Goal: Task Accomplishment & Management: Use online tool/utility

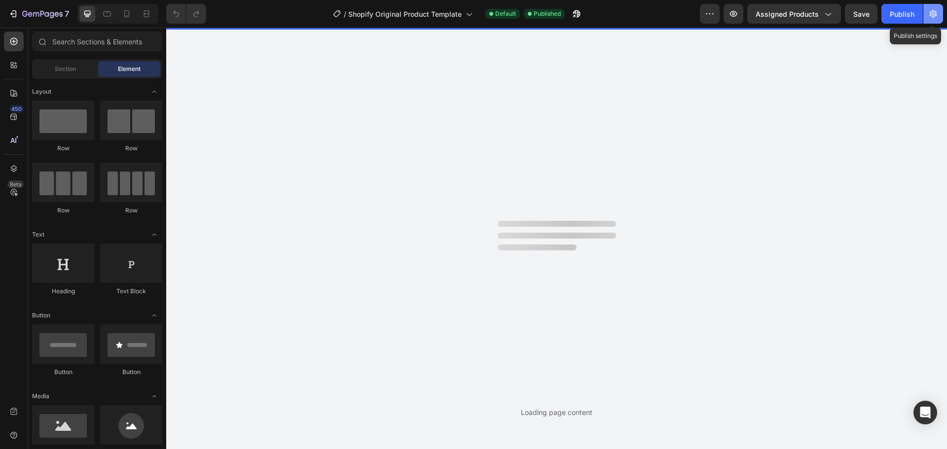
click at [934, 12] on icon "button" at bounding box center [933, 14] width 10 height 10
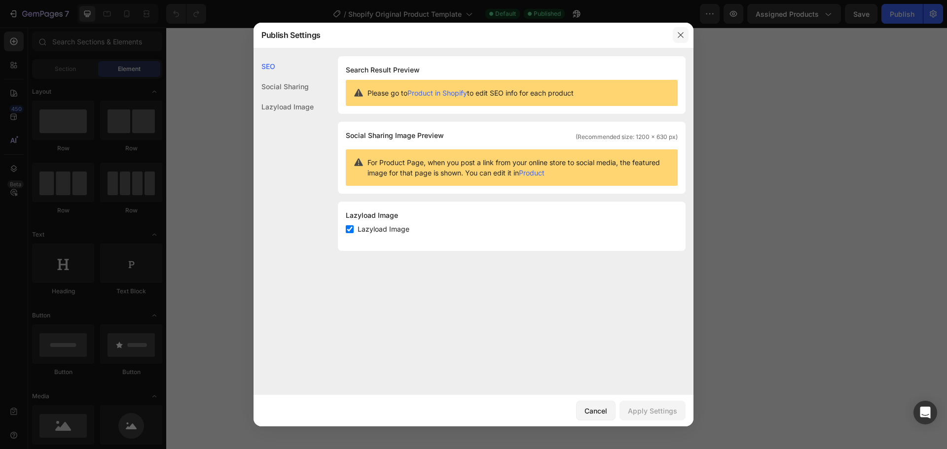
click at [683, 34] on icon "button" at bounding box center [681, 35] width 8 height 8
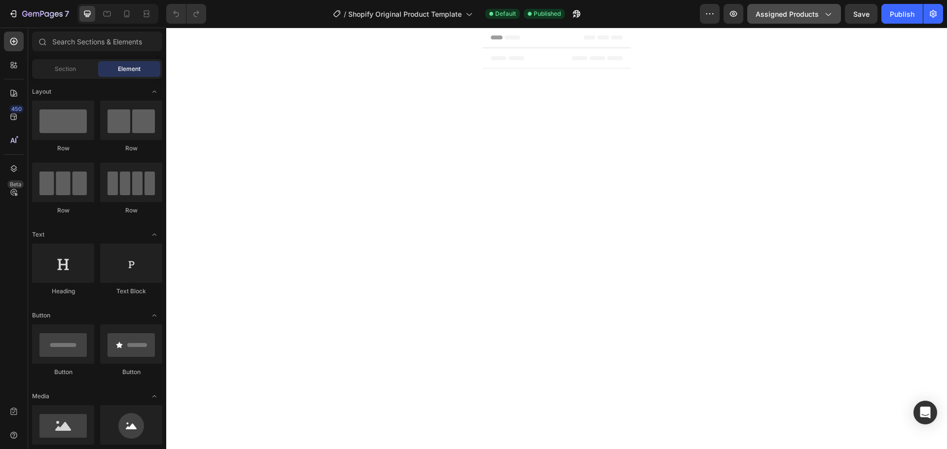
click at [814, 15] on span "Assigned Products" at bounding box center [786, 14] width 63 height 10
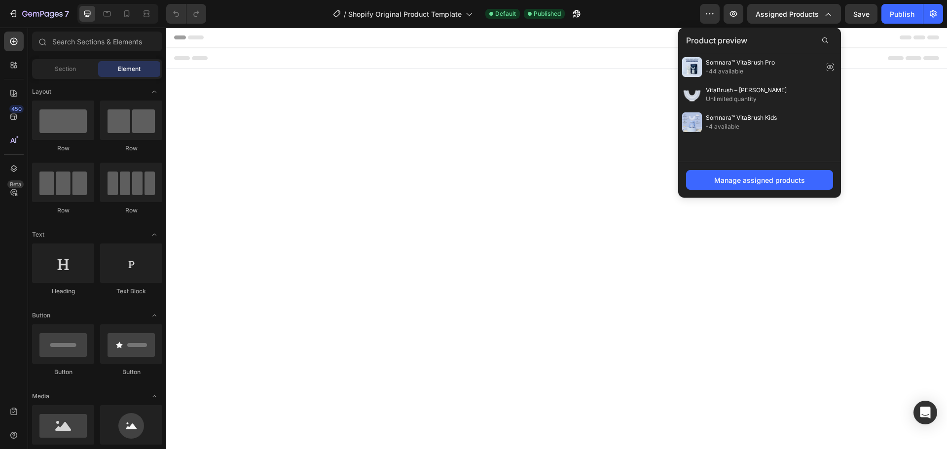
click at [435, 100] on body "Root" at bounding box center [556, 222] width 781 height 388
click at [778, 15] on span "Assigned Products" at bounding box center [786, 14] width 63 height 10
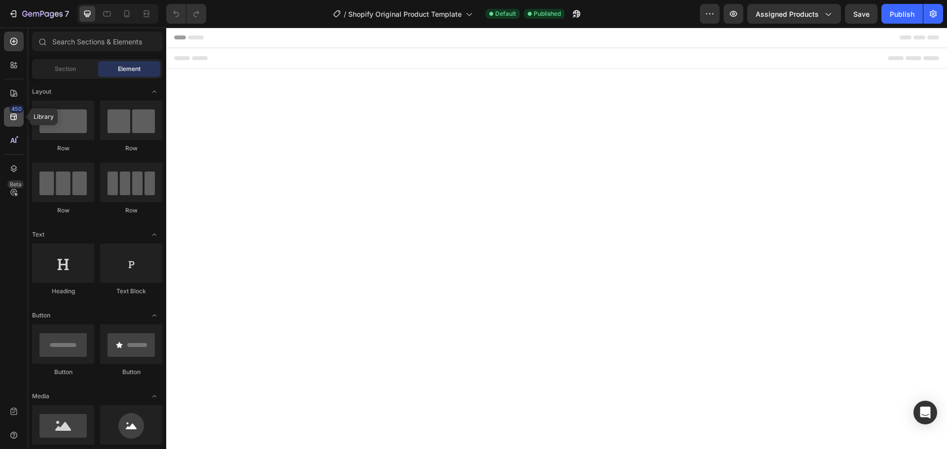
click at [15, 113] on icon at bounding box center [14, 117] width 10 height 10
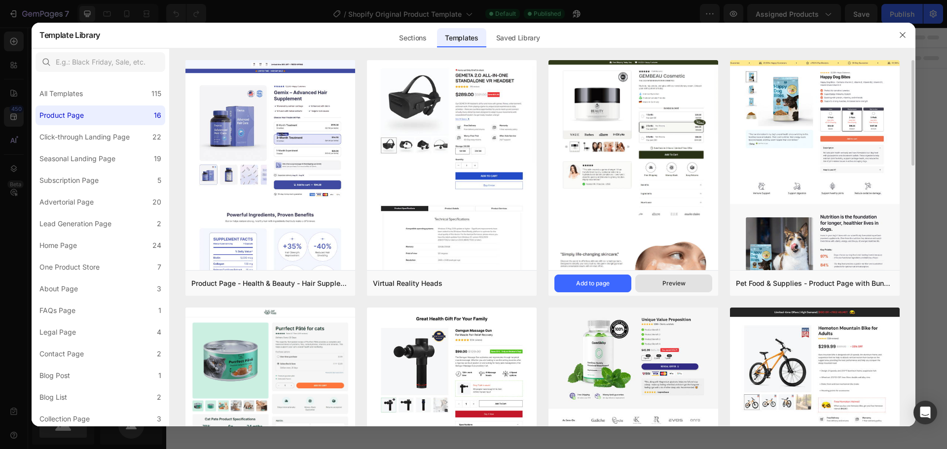
click at [669, 285] on div "Preview" at bounding box center [673, 283] width 23 height 9
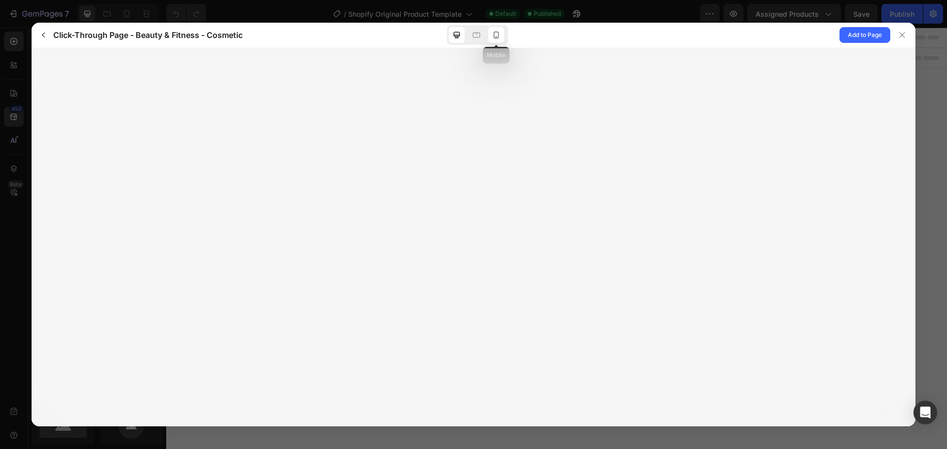
click at [496, 35] on icon at bounding box center [496, 35] width 10 height 10
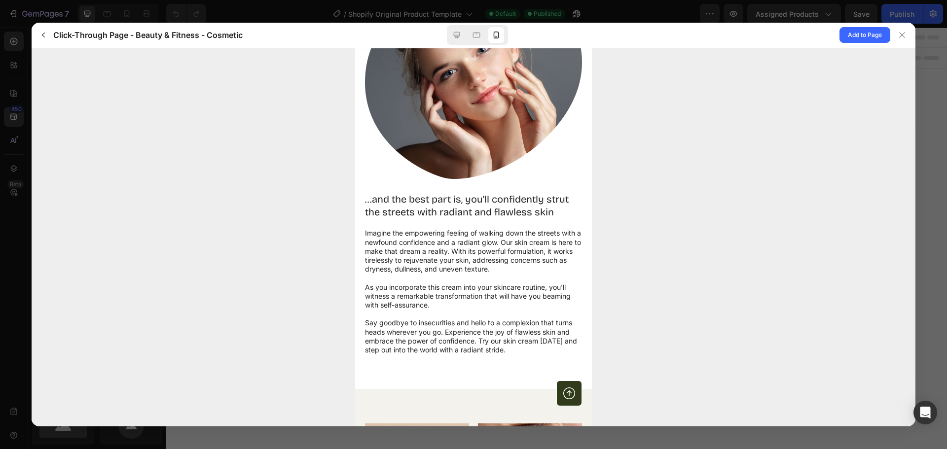
scroll to position [1381, 0]
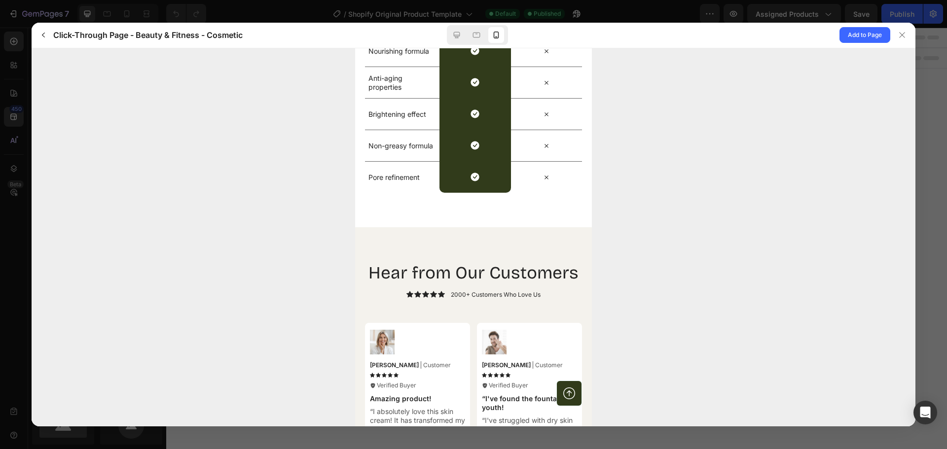
drag, startPoint x: 589, startPoint y: 194, endPoint x: 982, endPoint y: 318, distance: 411.6
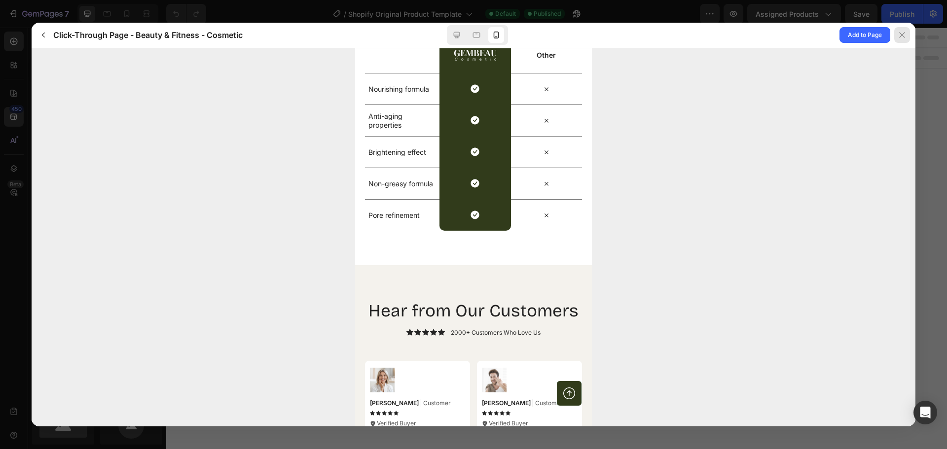
click at [901, 36] on icon at bounding box center [902, 35] width 8 height 8
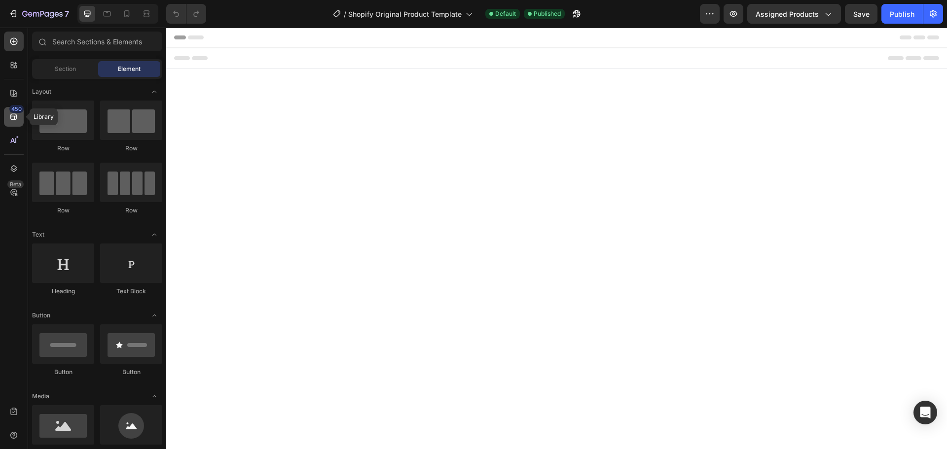
click at [19, 113] on div "450" at bounding box center [14, 117] width 20 height 20
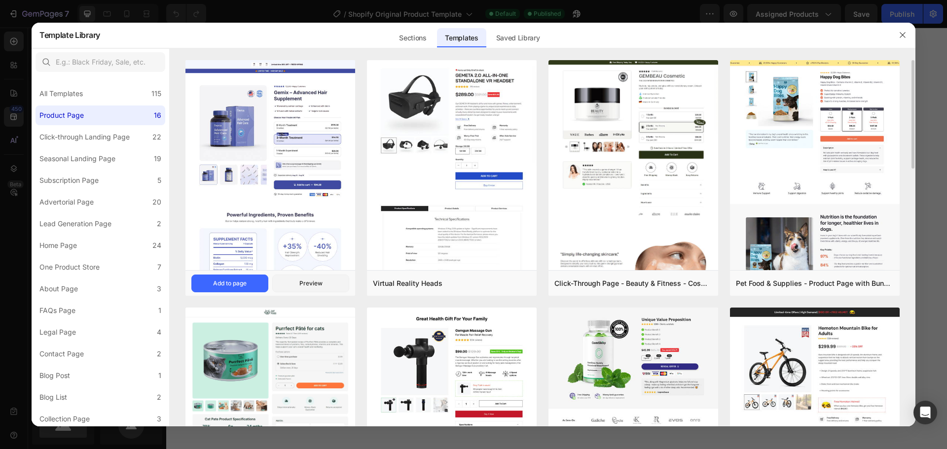
scroll to position [0, 0]
click at [313, 285] on div "Preview" at bounding box center [310, 283] width 23 height 9
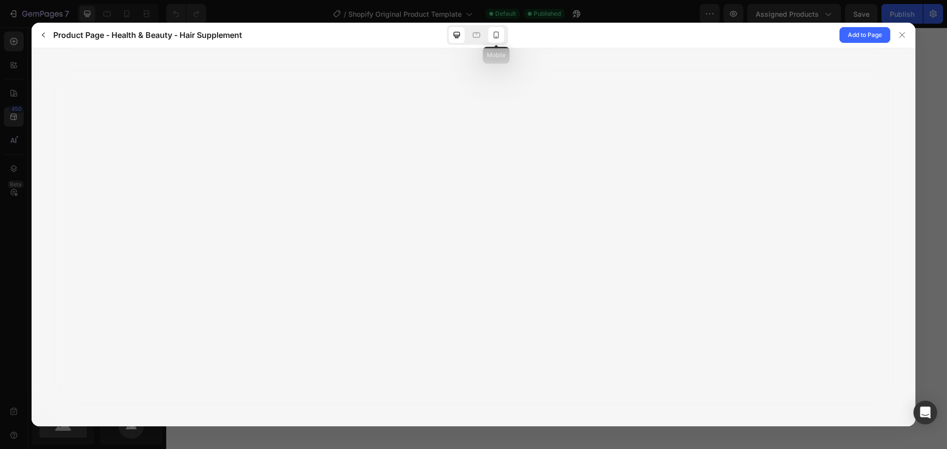
click at [500, 33] on icon at bounding box center [496, 35] width 10 height 10
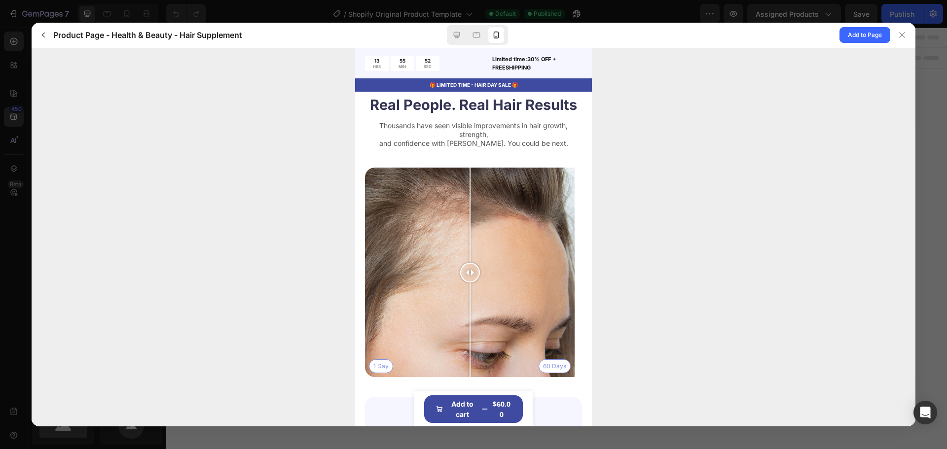
scroll to position [2550, 0]
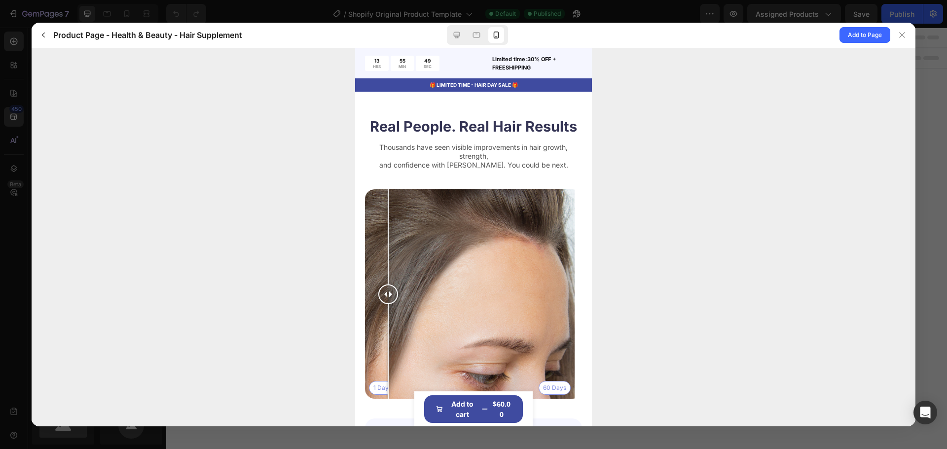
drag, startPoint x: 466, startPoint y: 266, endPoint x: 381, endPoint y: 277, distance: 86.4
click at [381, 277] on div at bounding box center [388, 294] width 20 height 210
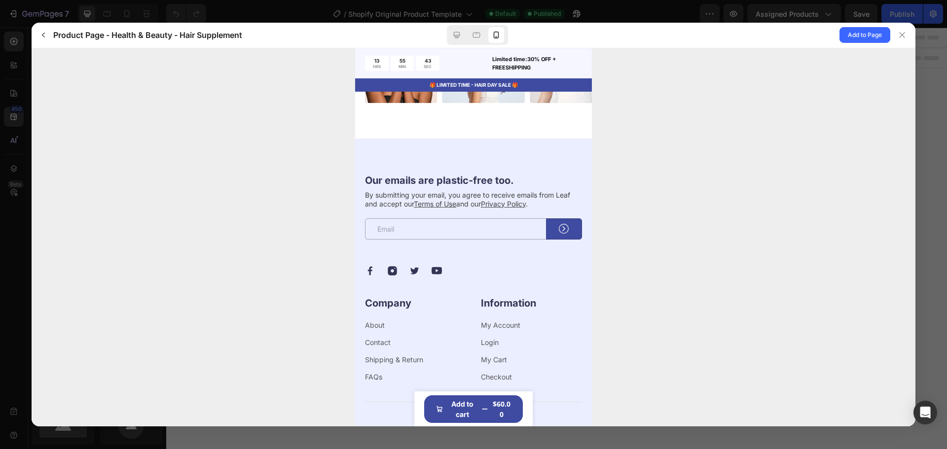
scroll to position [3577, 0]
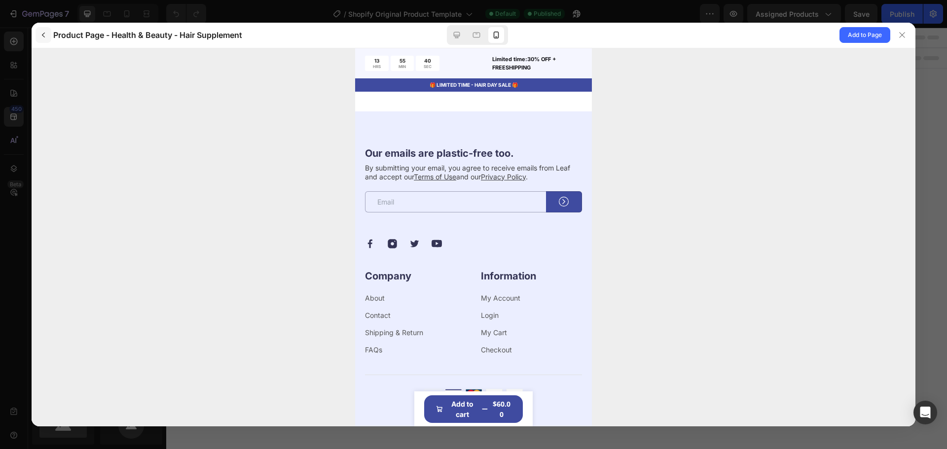
click at [44, 38] on icon "button" at bounding box center [43, 35] width 8 height 8
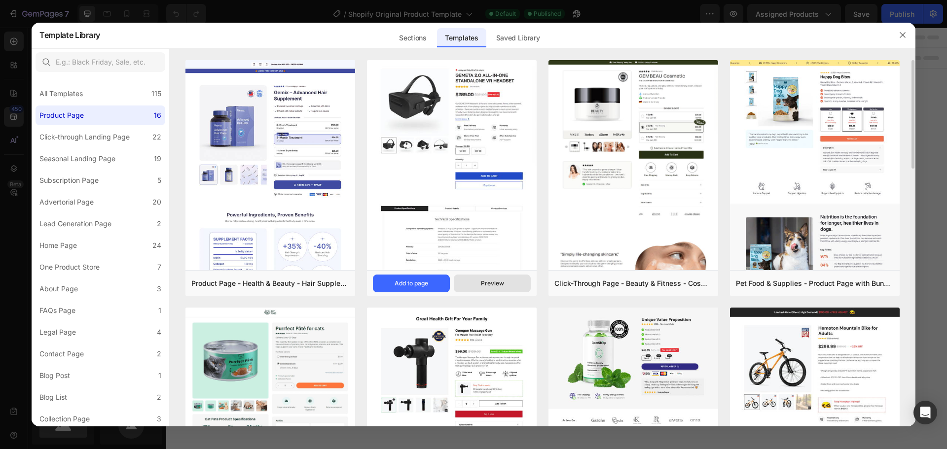
click at [489, 283] on div "Preview" at bounding box center [492, 283] width 23 height 9
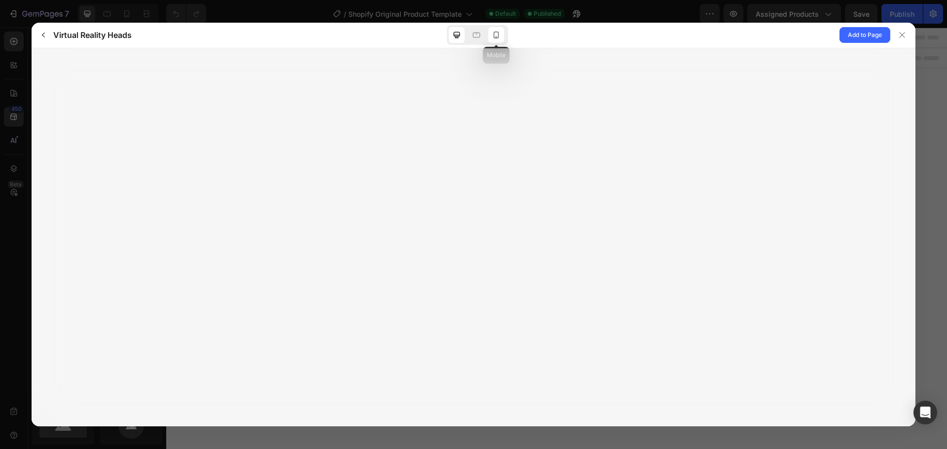
click at [494, 35] on icon at bounding box center [496, 35] width 5 height 7
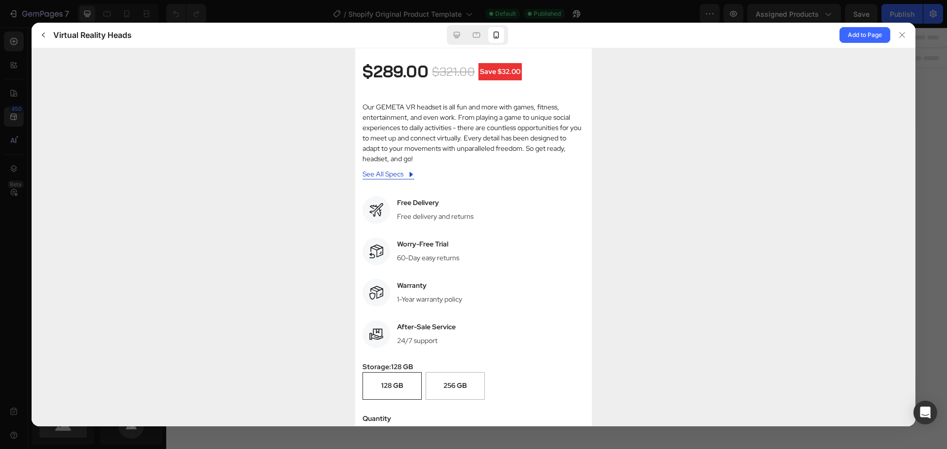
scroll to position [394, 0]
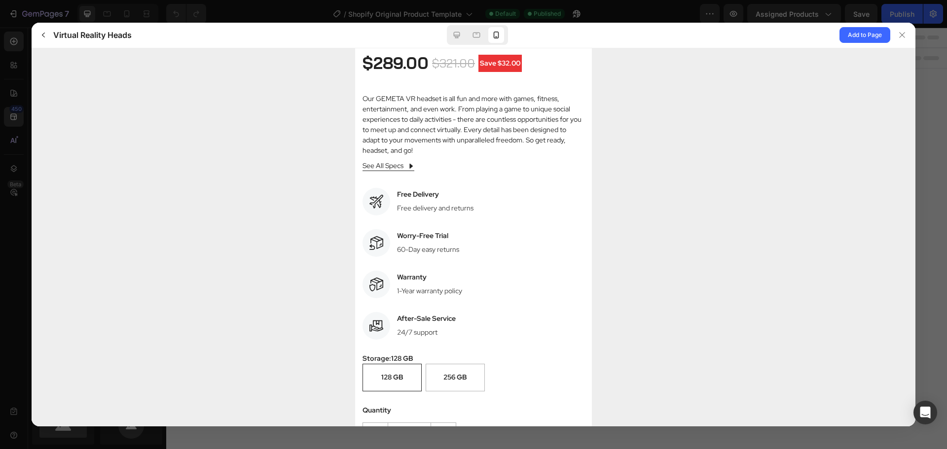
click at [399, 167] on span "See All Specs" at bounding box center [382, 165] width 41 height 10
click at [402, 162] on span "See All Specs" at bounding box center [382, 165] width 41 height 10
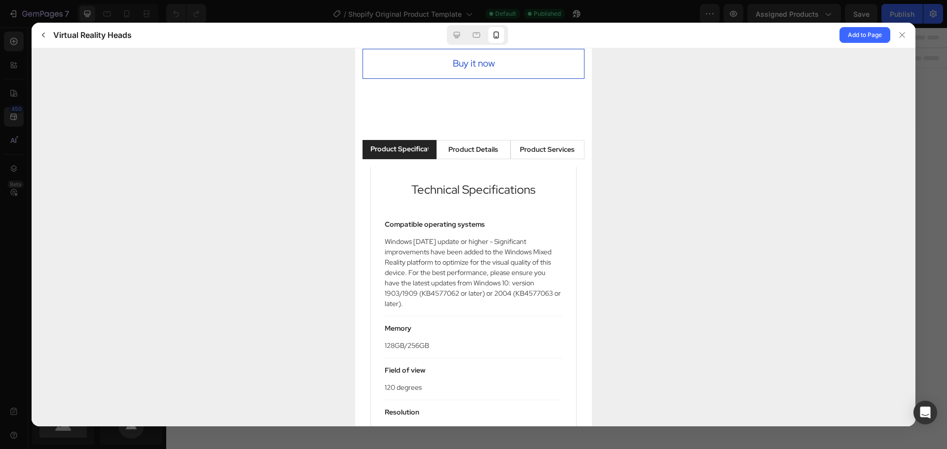
scroll to position [838, 0]
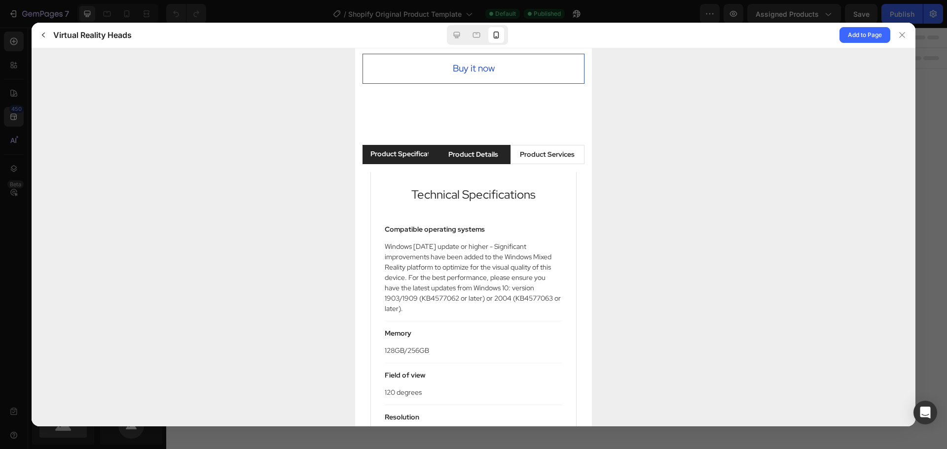
click at [488, 155] on div "Product Details" at bounding box center [473, 154] width 50 height 10
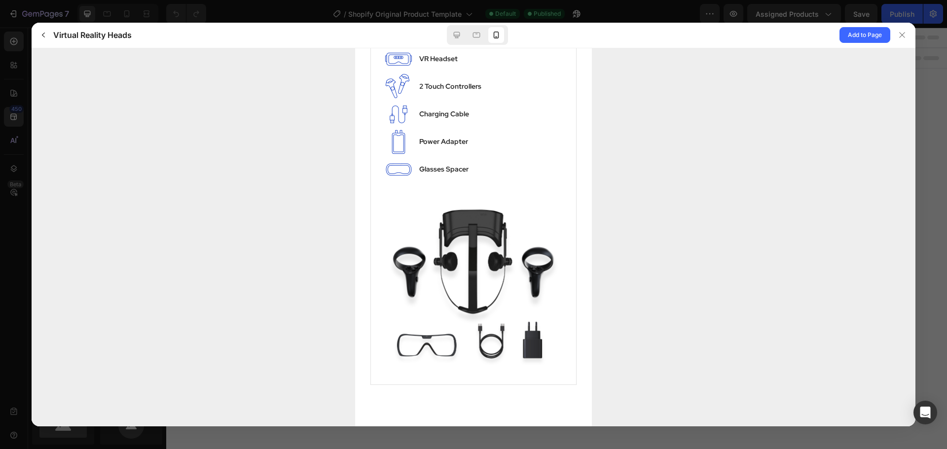
scroll to position [888, 0]
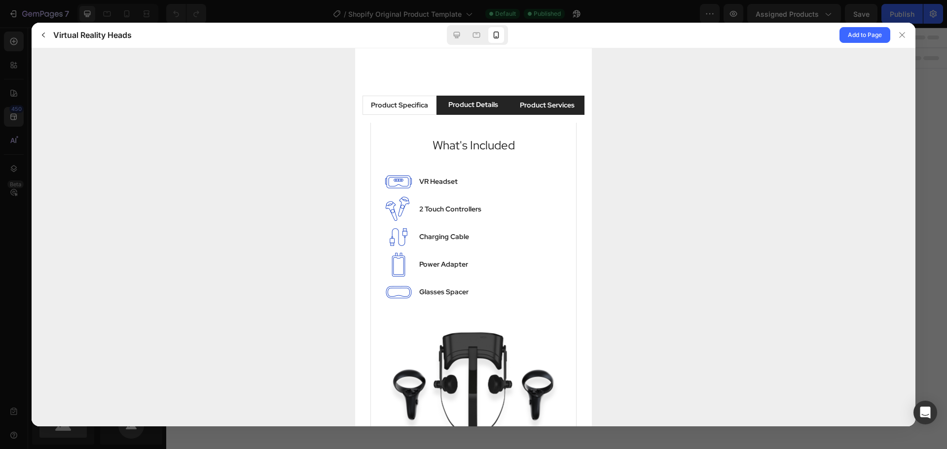
click at [545, 96] on li "Product Services" at bounding box center [547, 104] width 74 height 19
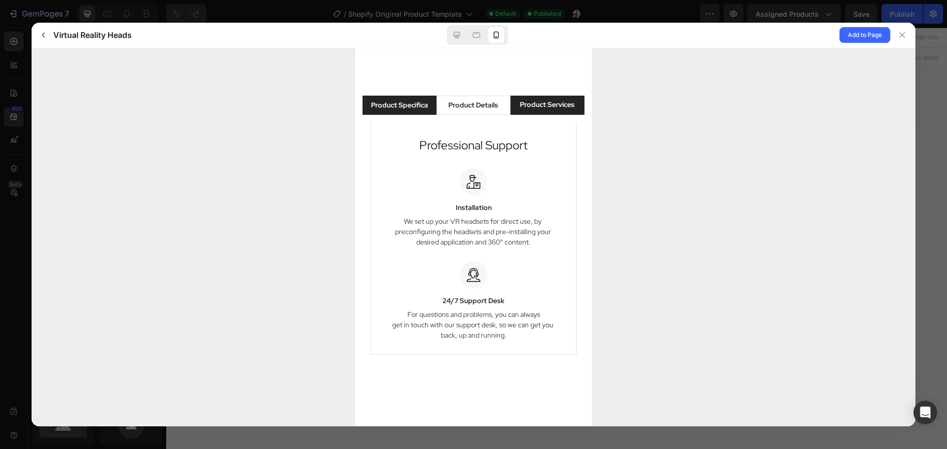
click at [398, 104] on div "Product Specifications" at bounding box center [399, 105] width 57 height 10
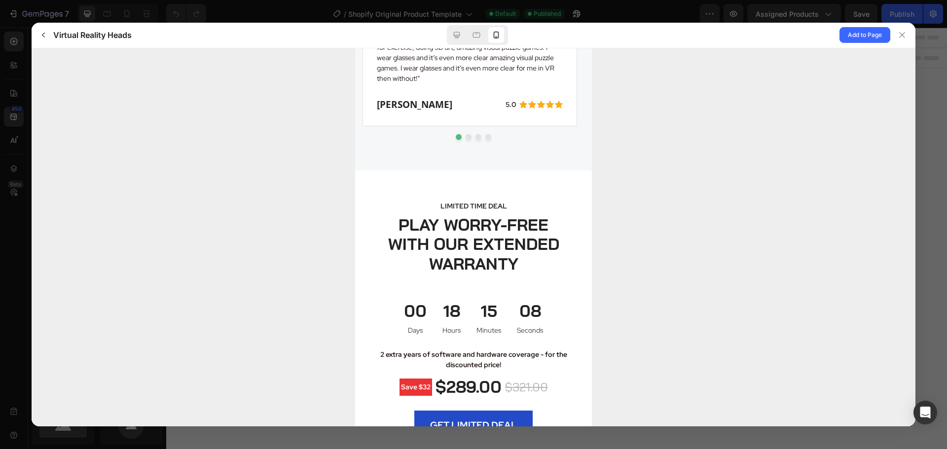
scroll to position [3377, 0]
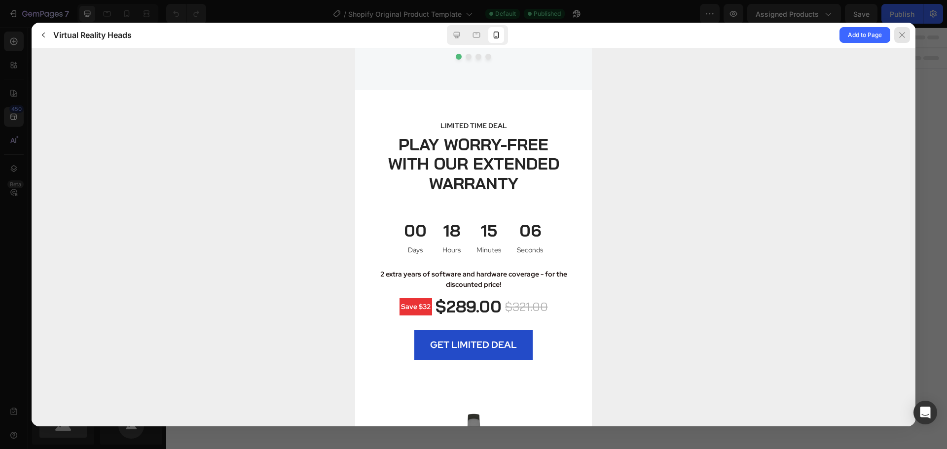
click at [902, 37] on icon at bounding box center [902, 35] width 8 height 8
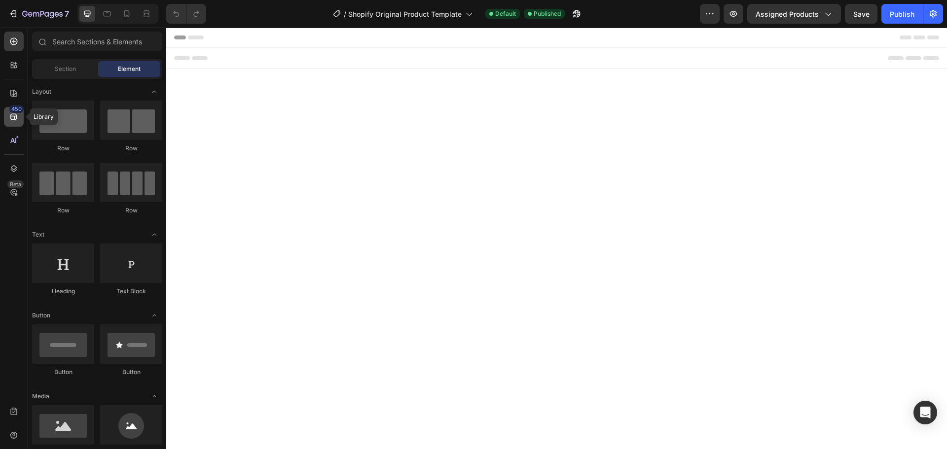
click at [20, 122] on div "450" at bounding box center [14, 117] width 20 height 20
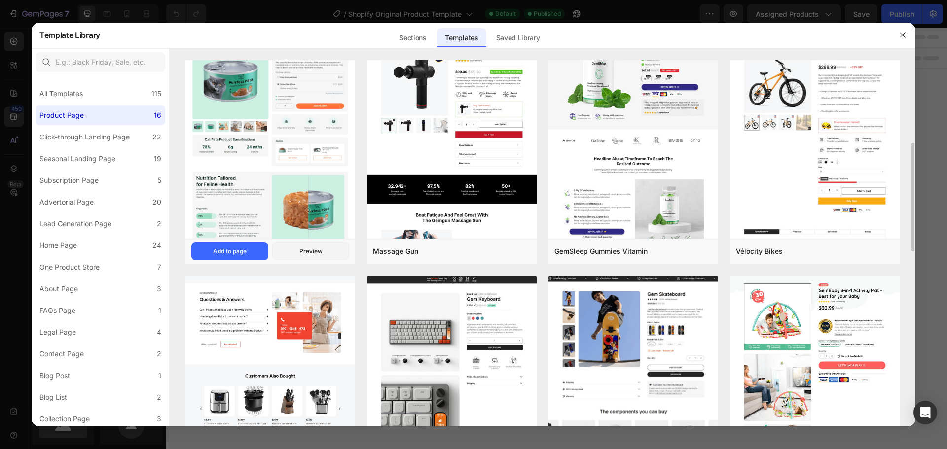
scroll to position [0, 0]
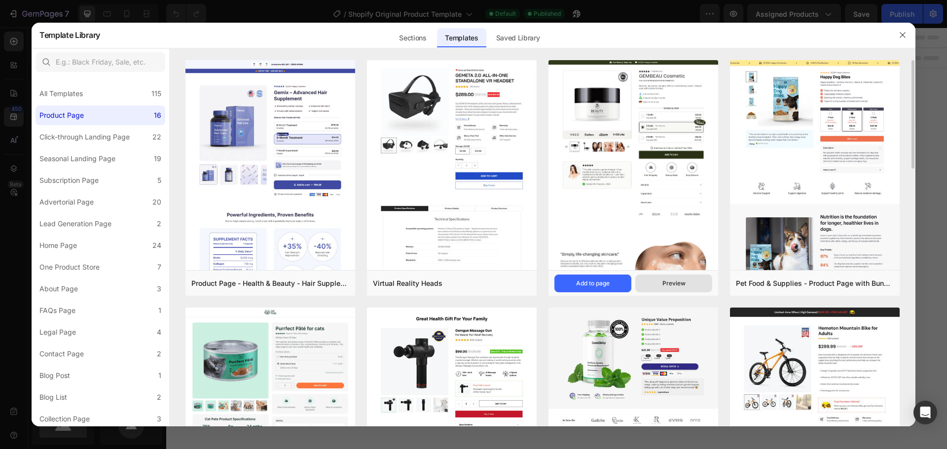
click at [673, 284] on div "Preview" at bounding box center [673, 283] width 23 height 9
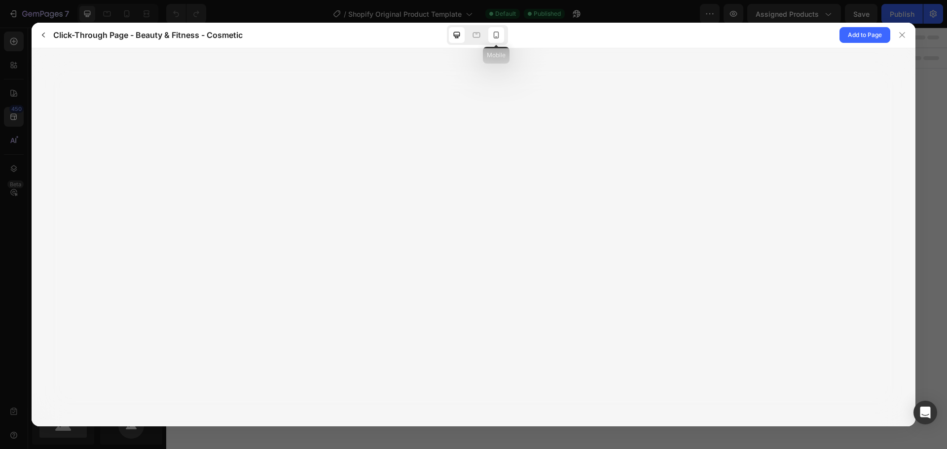
click at [496, 33] on icon at bounding box center [496, 35] width 10 height 10
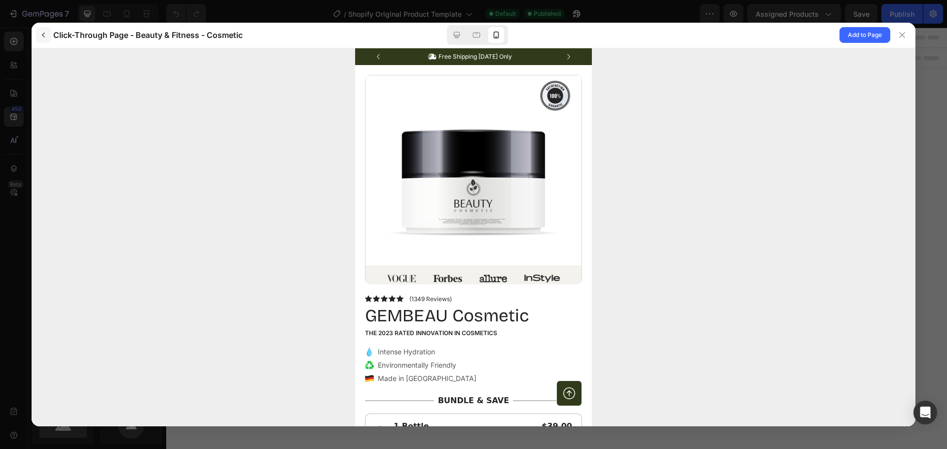
click at [45, 36] on icon "button" at bounding box center [43, 35] width 8 height 8
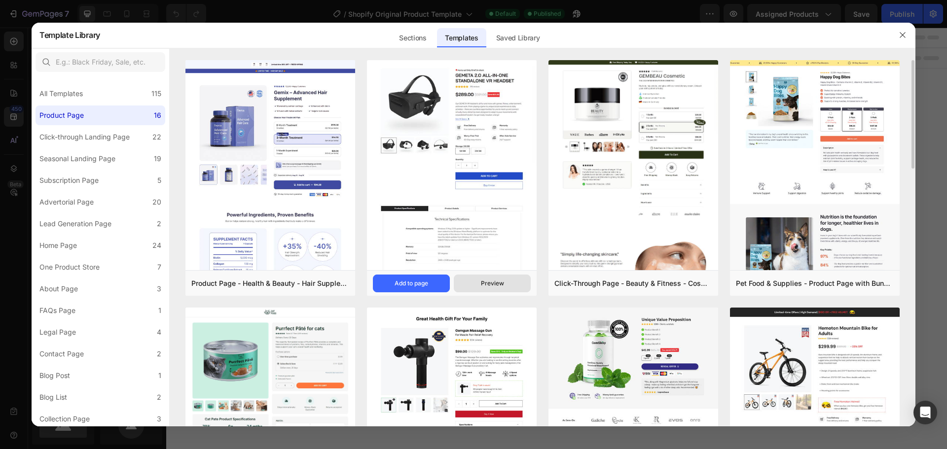
click at [484, 286] on div "Preview" at bounding box center [492, 283] width 23 height 9
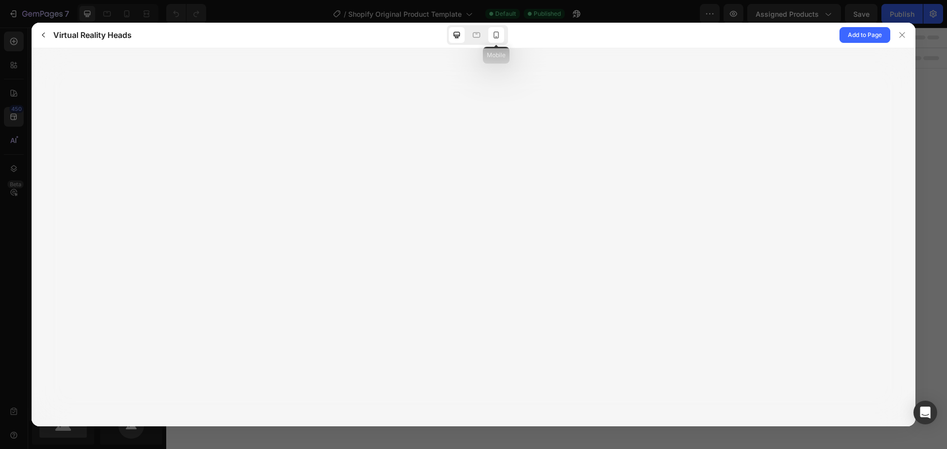
click at [501, 35] on div at bounding box center [496, 35] width 16 height 16
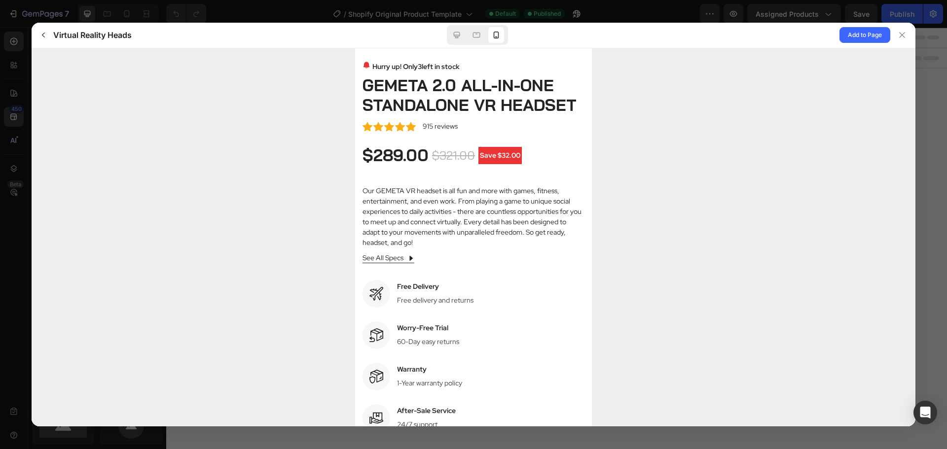
scroll to position [296, 0]
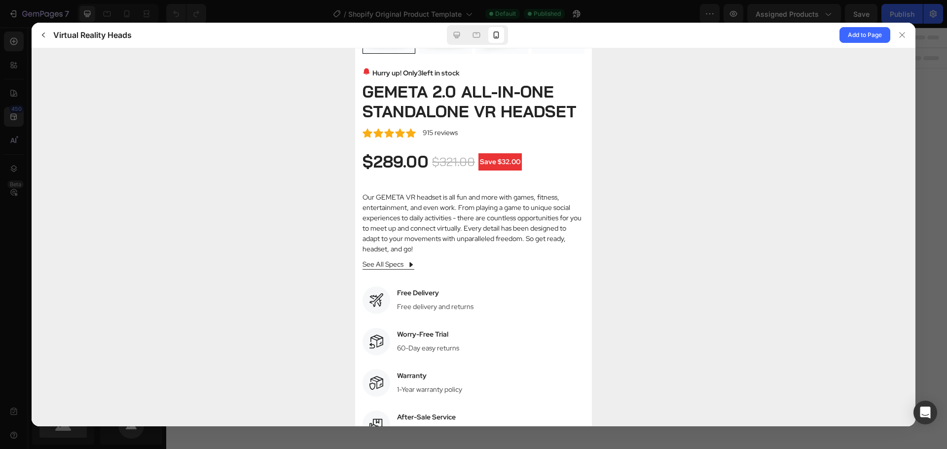
click at [395, 263] on span "See All Specs" at bounding box center [382, 264] width 41 height 10
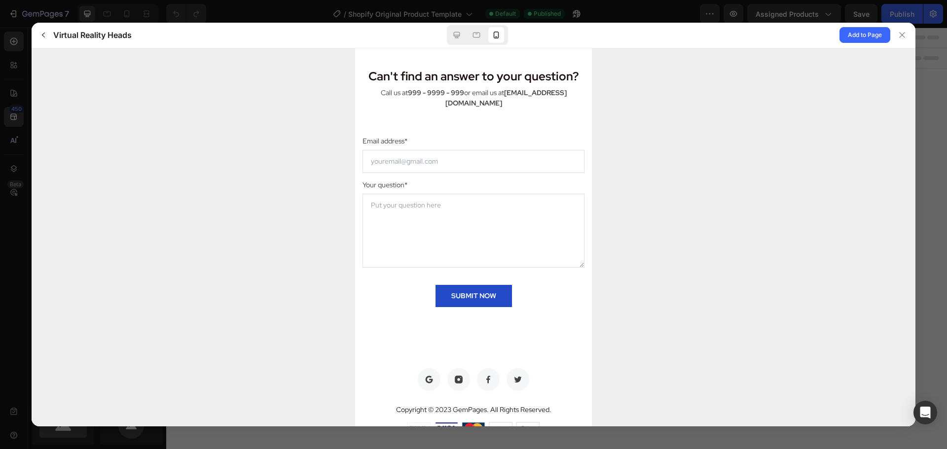
scroll to position [4949, 0]
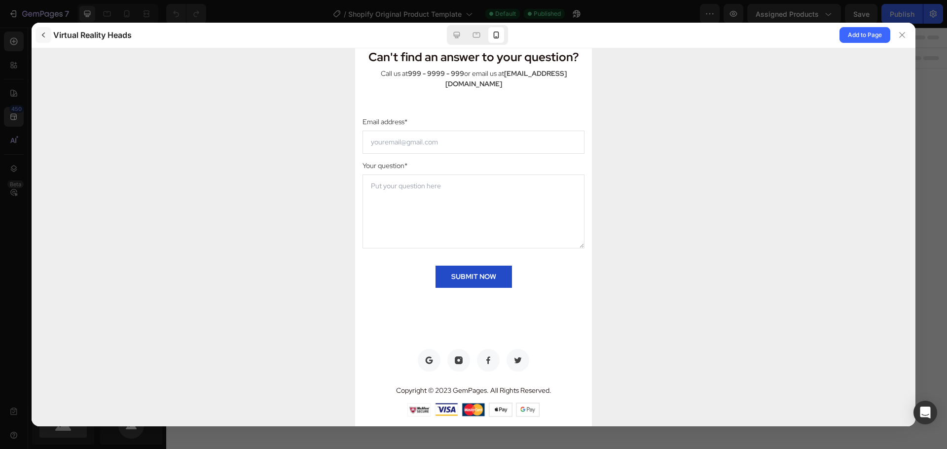
click at [43, 34] on icon "button" at bounding box center [43, 35] width 3 height 5
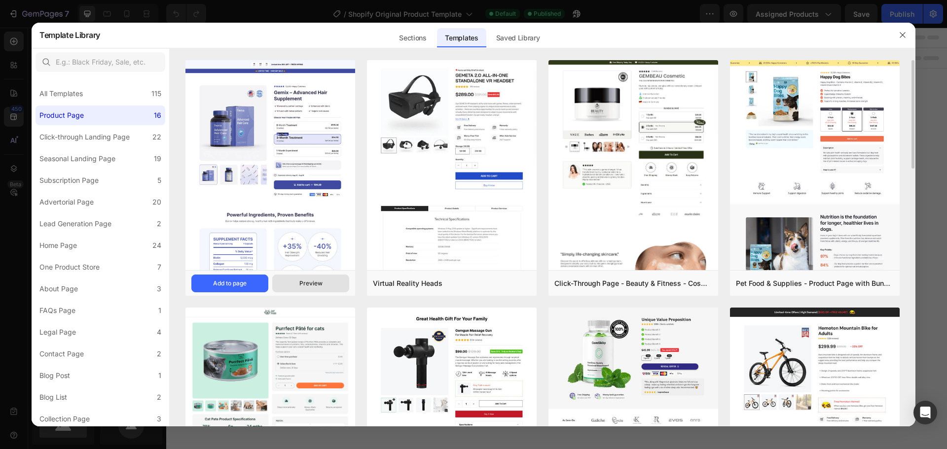
click at [310, 284] on div "Preview" at bounding box center [310, 283] width 23 height 9
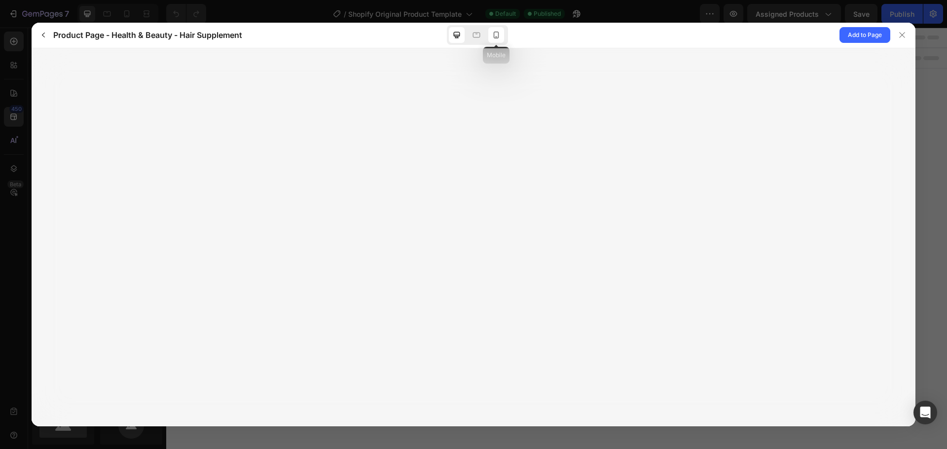
click at [498, 35] on icon at bounding box center [496, 35] width 5 height 7
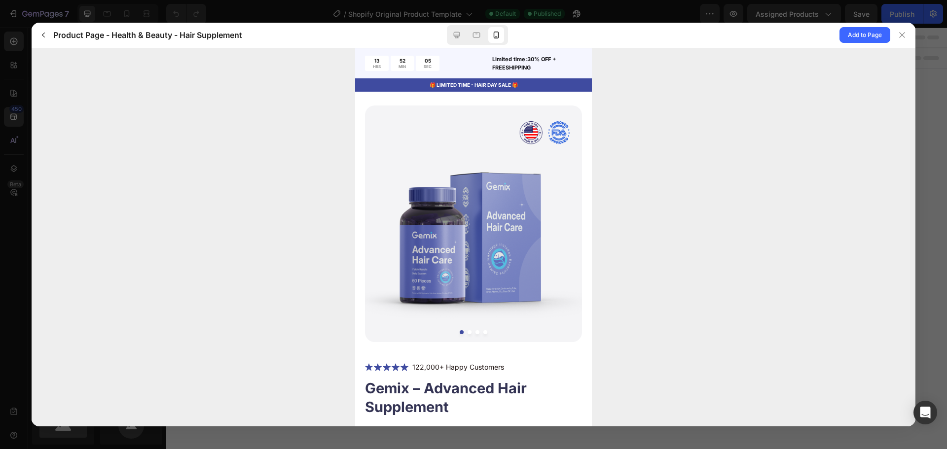
scroll to position [0, 0]
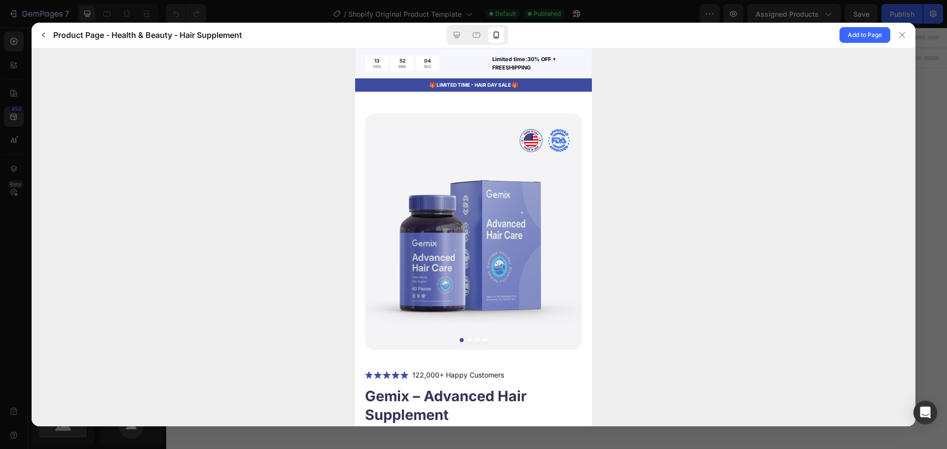
drag, startPoint x: 588, startPoint y: 98, endPoint x: 949, endPoint y: 108, distance: 361.1
click at [48, 35] on button "button" at bounding box center [44, 35] width 16 height 16
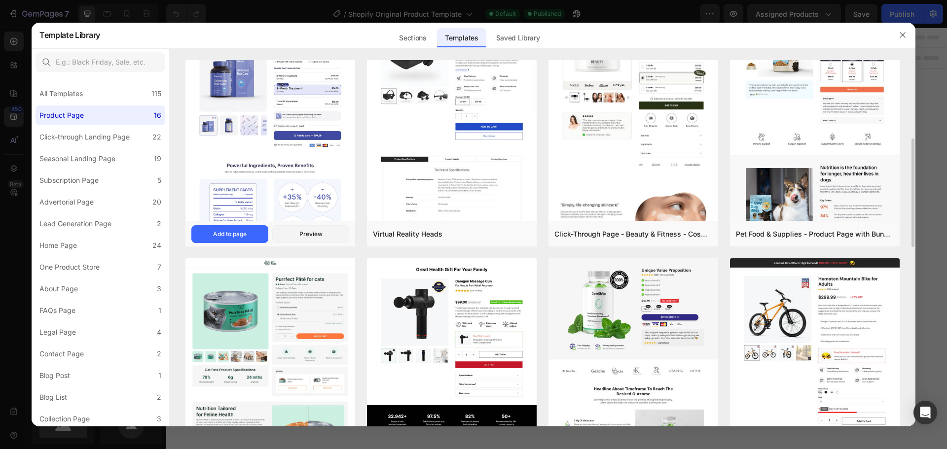
scroll to position [148, 0]
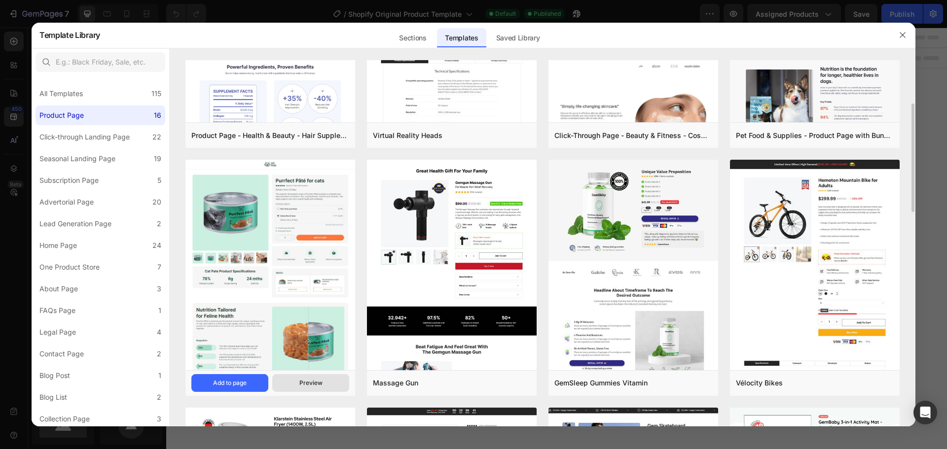
click at [307, 386] on div "Preview" at bounding box center [310, 383] width 23 height 9
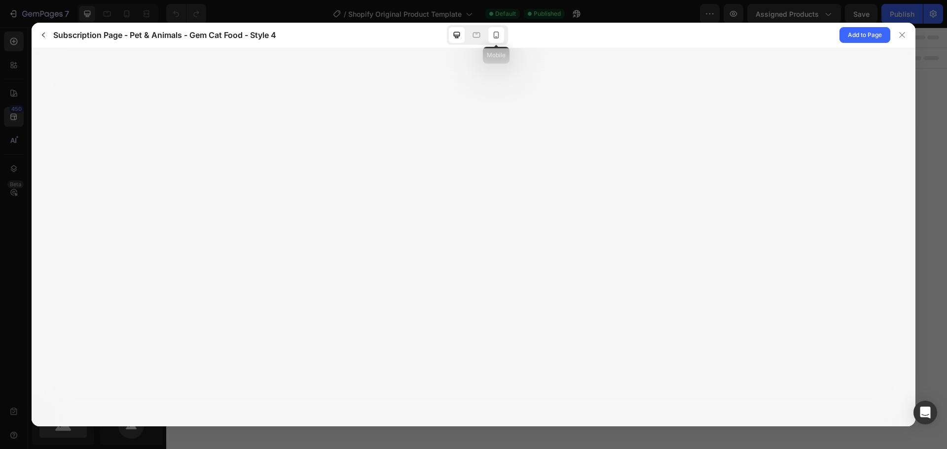
click at [496, 36] on icon at bounding box center [496, 35] width 10 height 10
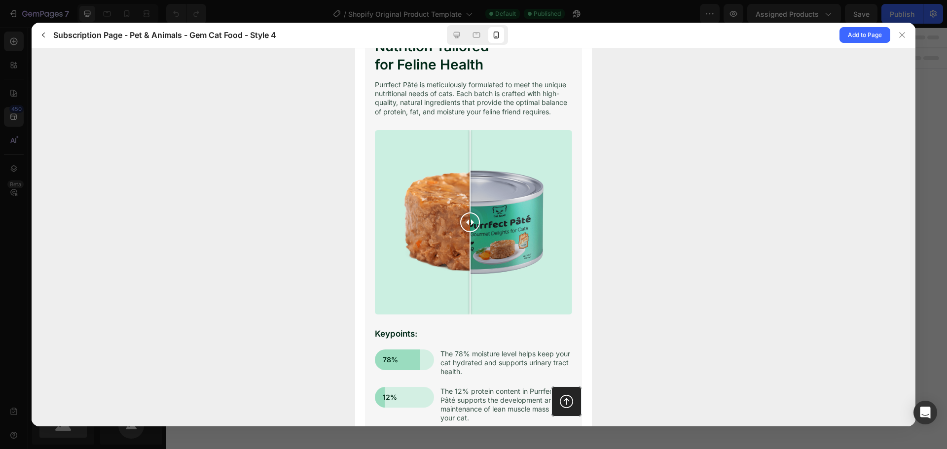
scroll to position [986, 0]
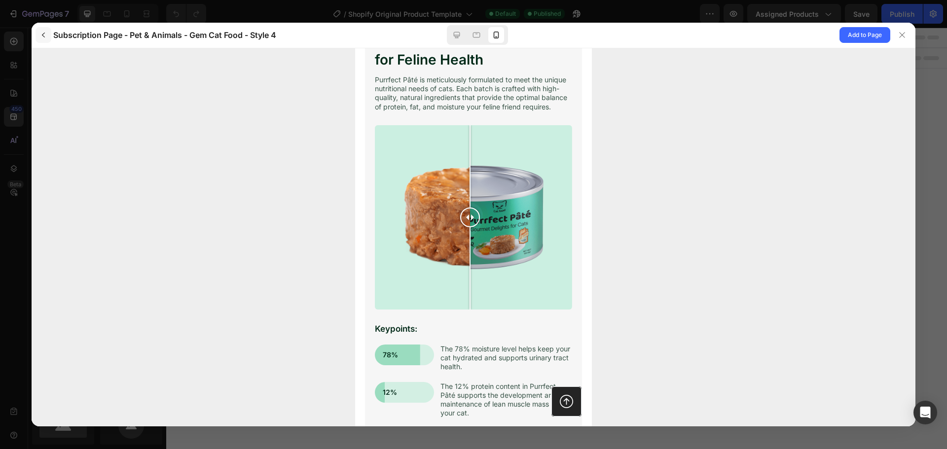
click at [46, 35] on icon "button" at bounding box center [43, 35] width 8 height 8
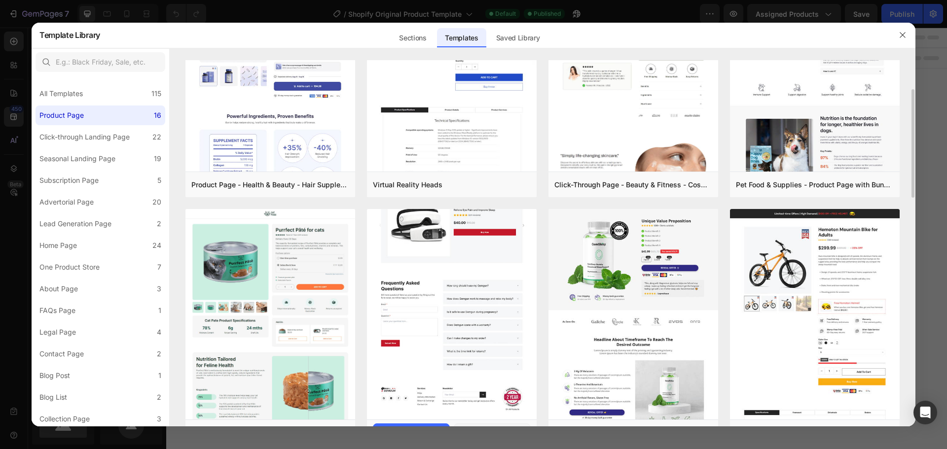
scroll to position [148, 0]
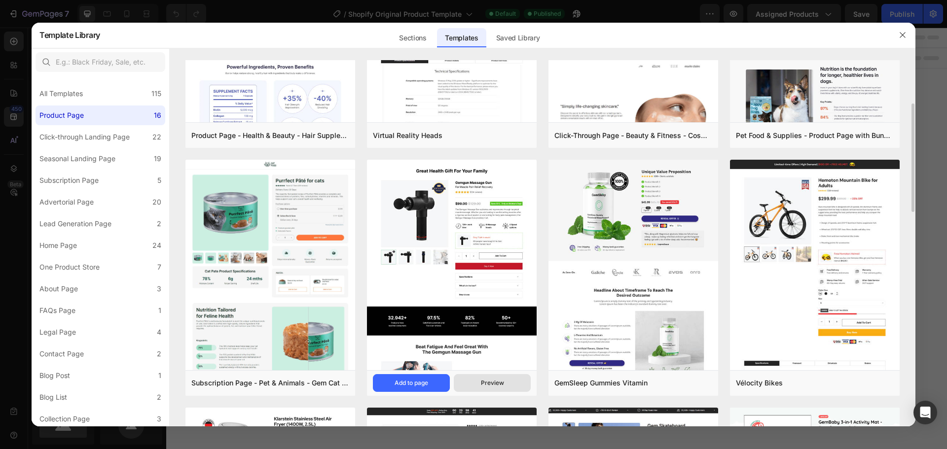
click at [492, 389] on button "Preview" at bounding box center [492, 383] width 77 height 18
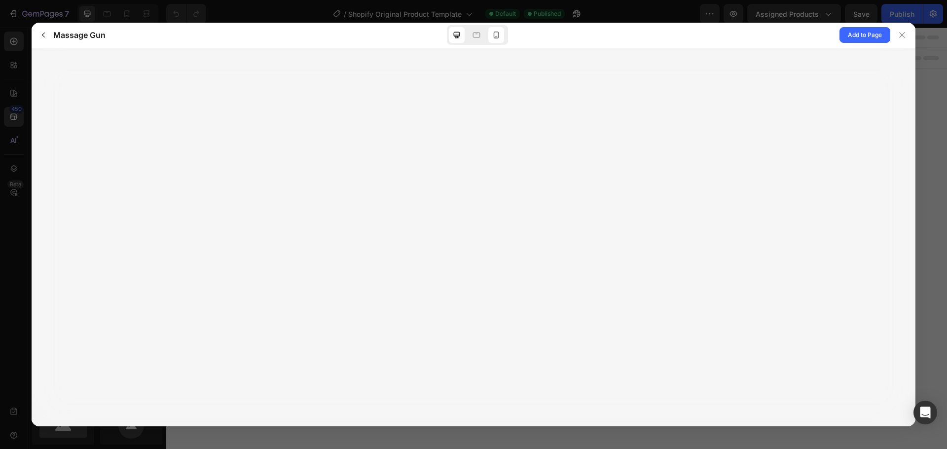
click at [499, 35] on icon at bounding box center [496, 35] width 10 height 10
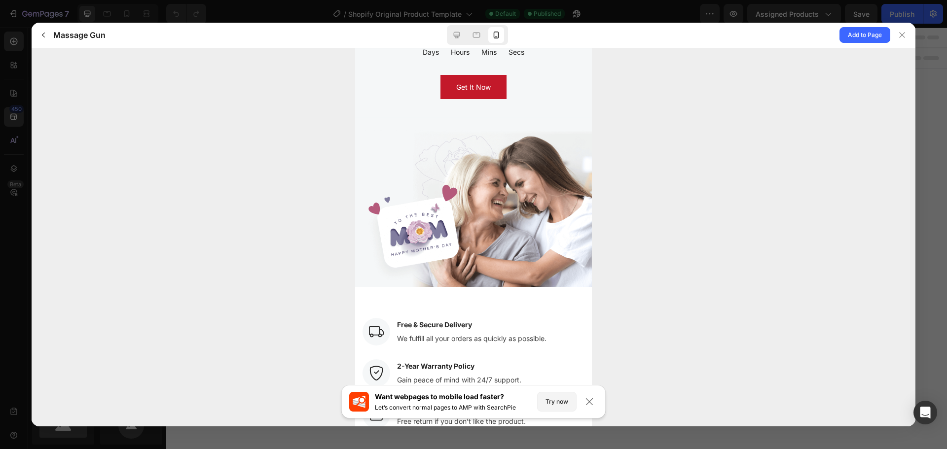
scroll to position [3611, 0]
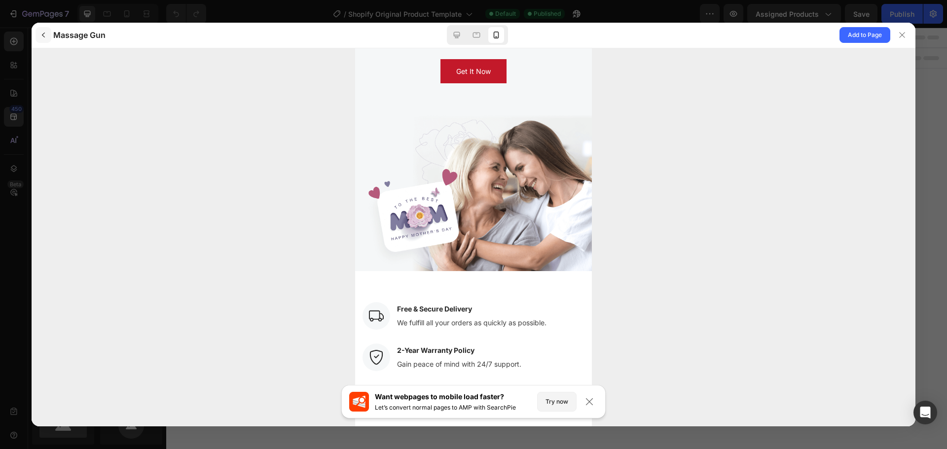
click at [45, 36] on icon "button" at bounding box center [43, 35] width 8 height 8
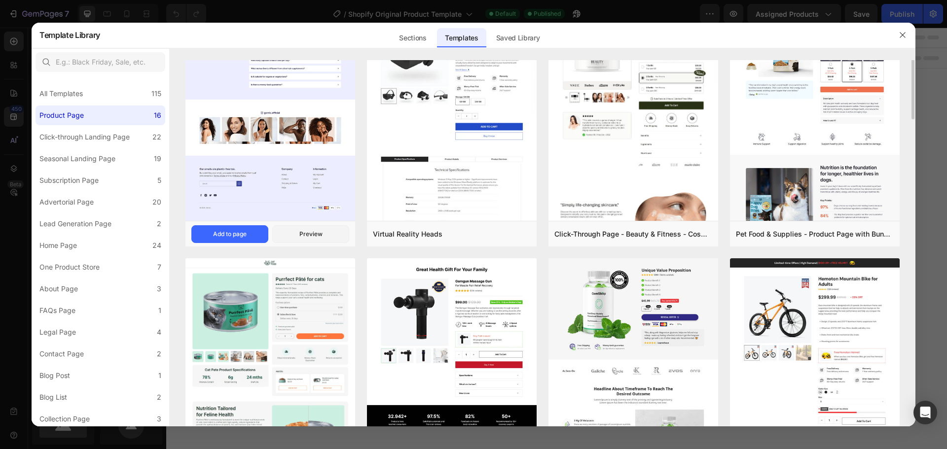
scroll to position [0, 0]
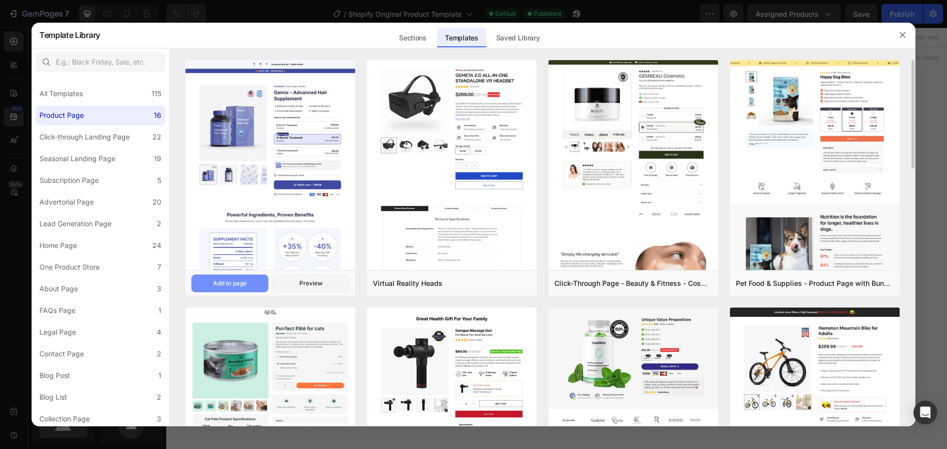
click at [232, 281] on div "Add to page" at bounding box center [230, 283] width 34 height 9
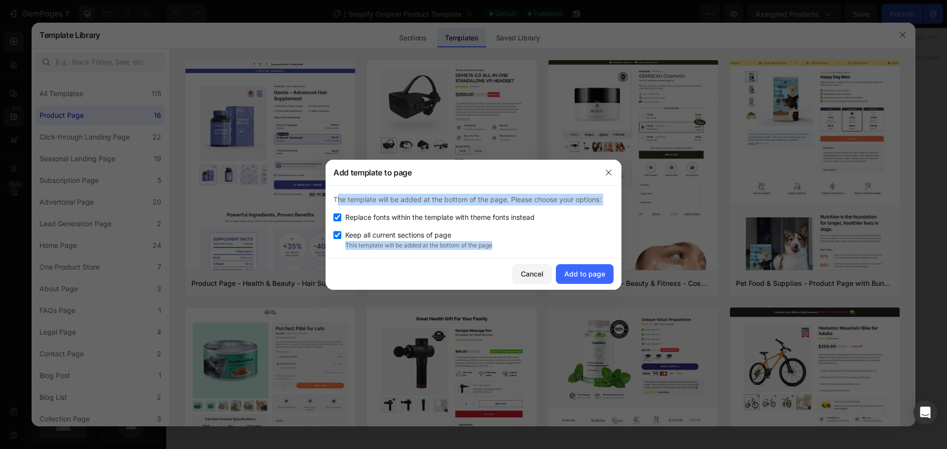
drag, startPoint x: 333, startPoint y: 197, endPoint x: 435, endPoint y: 233, distance: 108.5
click at [511, 248] on div "The template will be added at the bottom of the page. Please choose your option…" at bounding box center [473, 222] width 296 height 72
click at [545, 231] on div "Keep all current sections of page" at bounding box center [473, 235] width 280 height 12
click at [545, 235] on div "Keep all current sections of page" at bounding box center [473, 235] width 280 height 12
checkbox input "true"
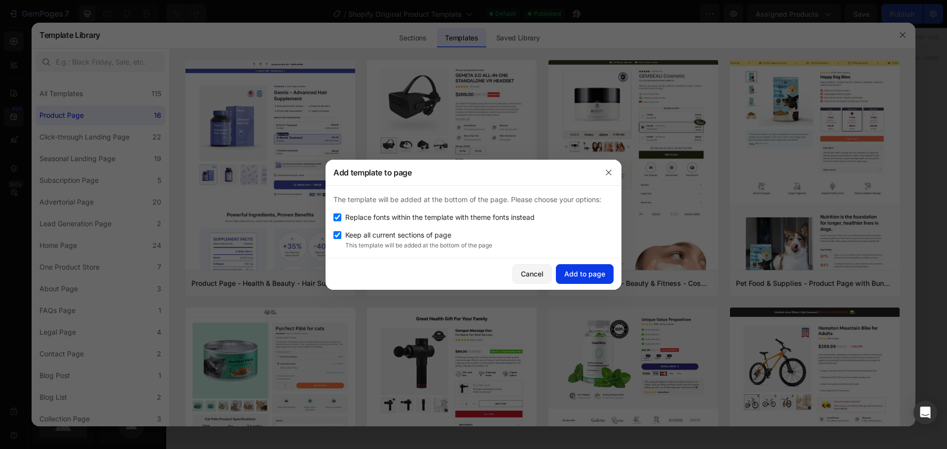
click at [587, 276] on div "Add to page" at bounding box center [584, 274] width 41 height 10
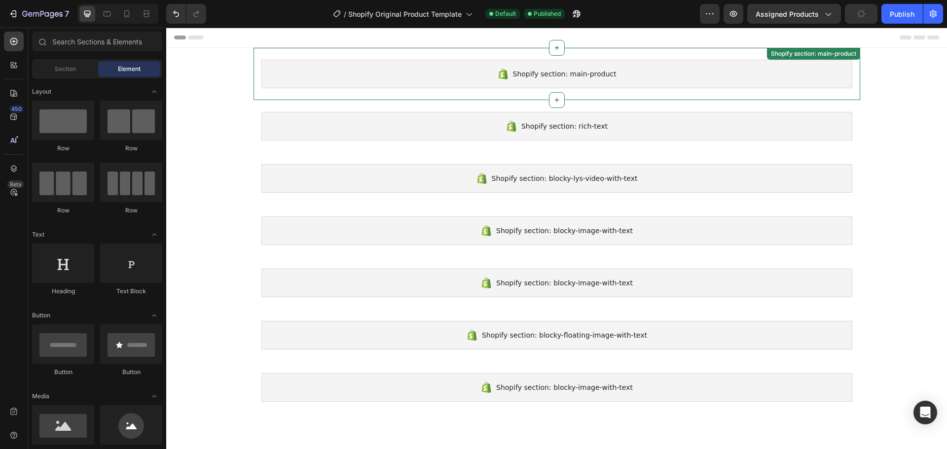
click at [627, 75] on div "Shopify section: main-product" at bounding box center [556, 74] width 591 height 29
drag, startPoint x: 741, startPoint y: 92, endPoint x: 731, endPoint y: 82, distance: 13.9
click at [731, 82] on div "Shopify section: main-product" at bounding box center [556, 74] width 591 height 29
click at [709, 17] on icon "button" at bounding box center [710, 14] width 10 height 10
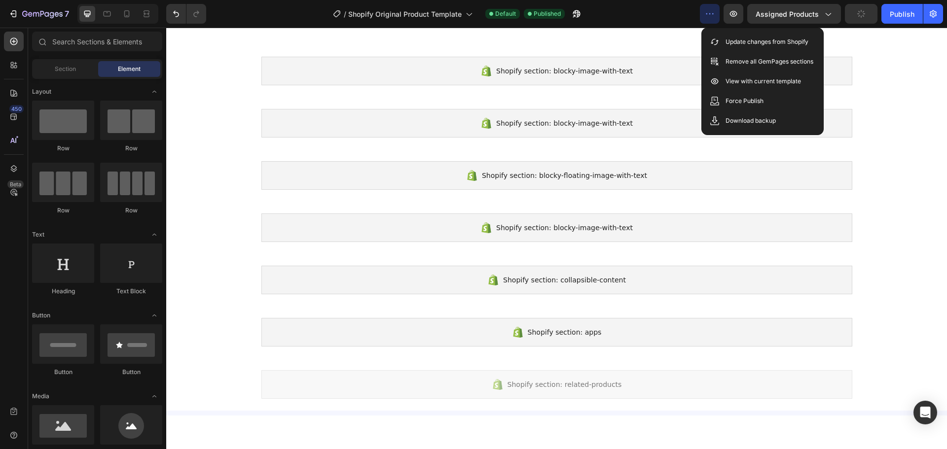
scroll to position [316, 0]
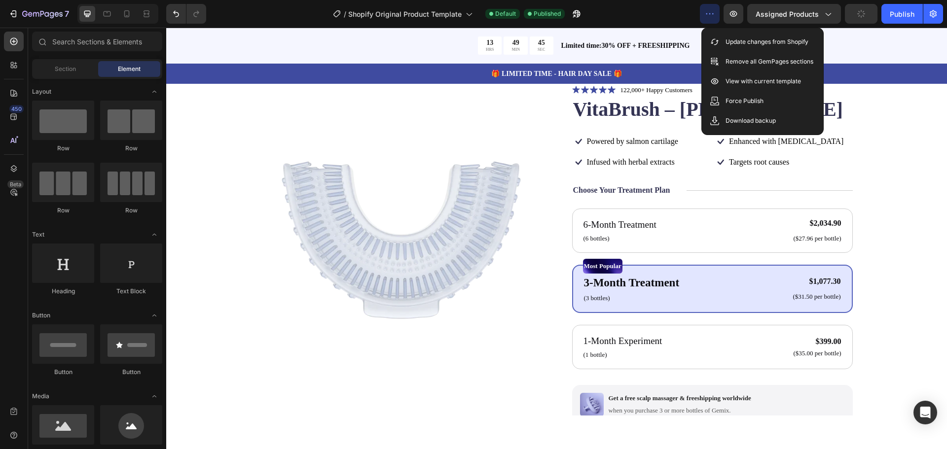
scroll to position [539, 0]
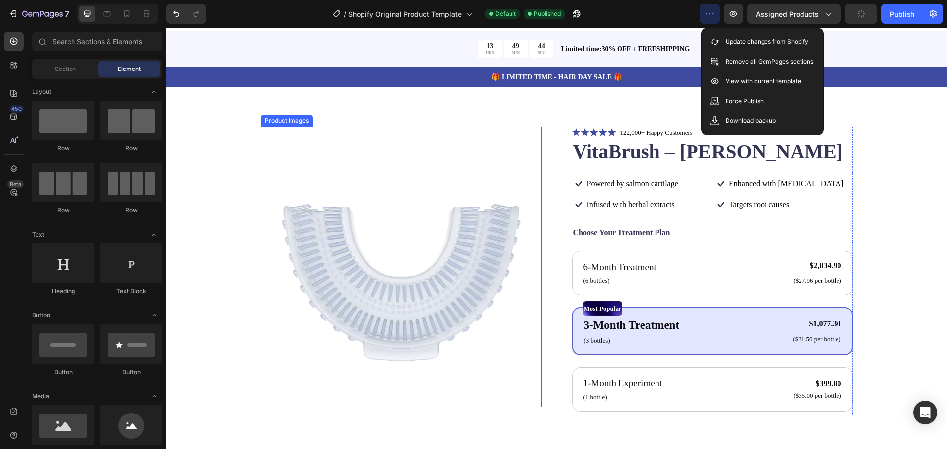
click at [398, 253] on img at bounding box center [401, 267] width 281 height 281
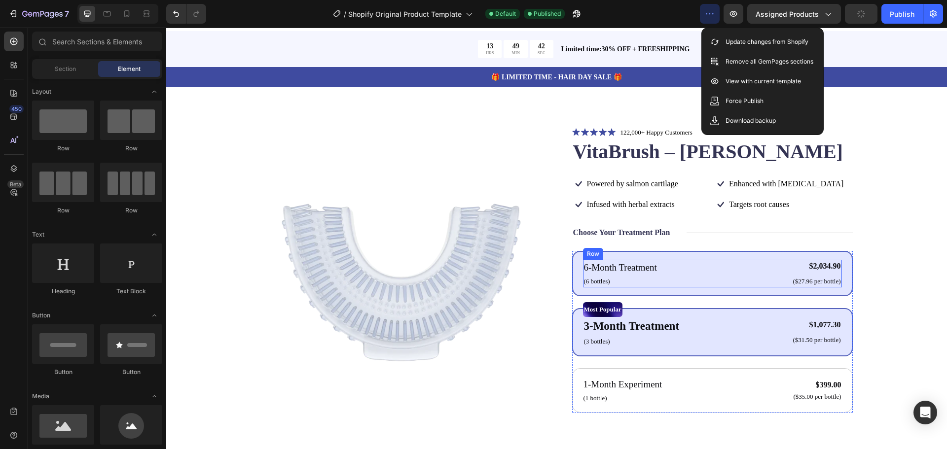
click at [680, 272] on div "6-Month Treatment Text Block (6 bottles) Text Block $2,034.90 Product Price Pro…" at bounding box center [712, 274] width 259 height 28
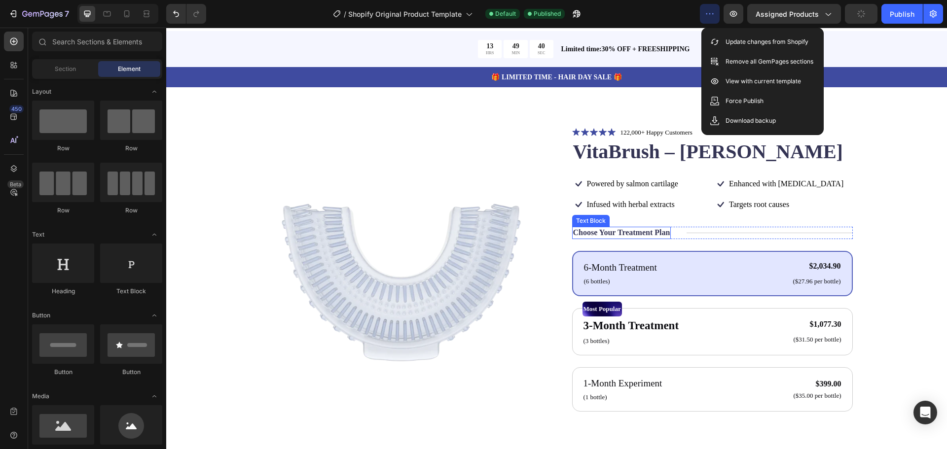
click at [631, 233] on p "Choose Your Treatment Plan" at bounding box center [621, 233] width 97 height 10
click at [695, 279] on div "6-Month Treatment Text Block (6 bottles) Text Block $2,034.90 Product Price Pro…" at bounding box center [712, 274] width 259 height 28
click at [629, 278] on p "(6 bottles)" at bounding box center [620, 282] width 73 height 10
click at [611, 276] on div "Text Block" at bounding box center [601, 270] width 37 height 12
click at [639, 266] on p "6-Month Treatment" at bounding box center [620, 268] width 73 height 14
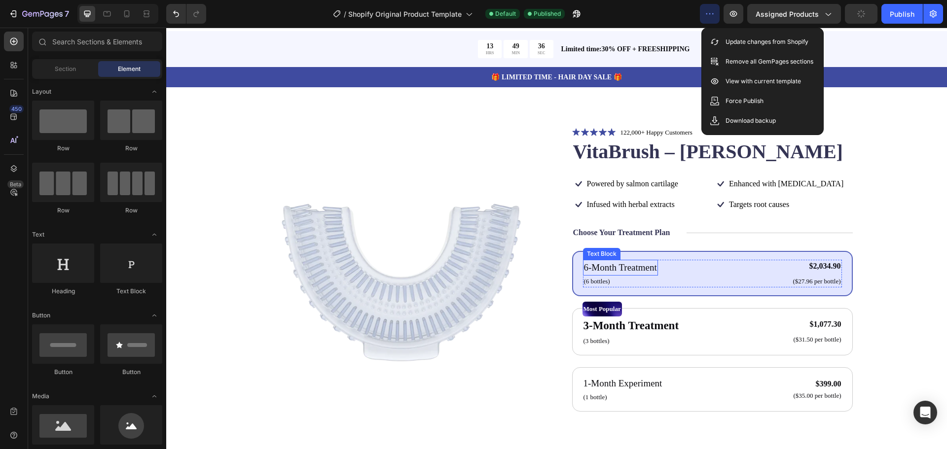
click at [639, 266] on p "6-Month Treatment" at bounding box center [620, 268] width 73 height 14
click at [631, 268] on p "6-Month Treatment" at bounding box center [620, 268] width 73 height 14
click at [646, 185] on p "Powered by salmon cartilage" at bounding box center [632, 184] width 91 height 10
click at [599, 175] on div "Text Block" at bounding box center [605, 172] width 34 height 9
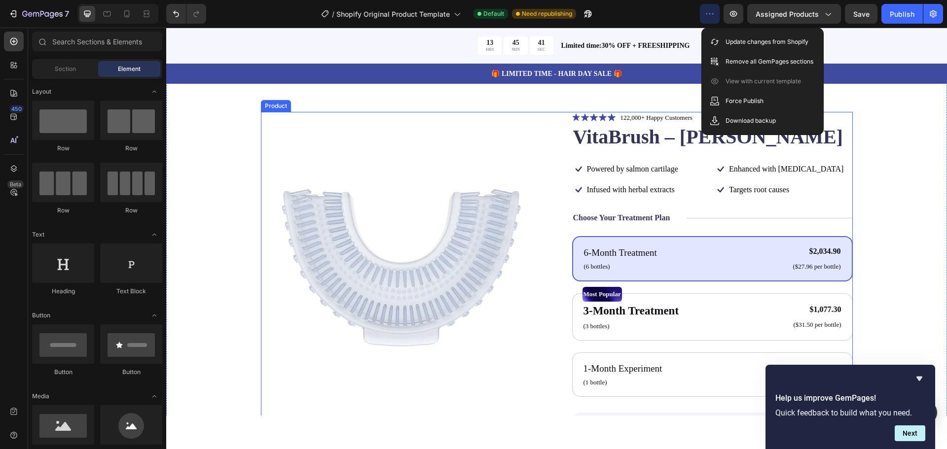
scroll to position [589, 0]
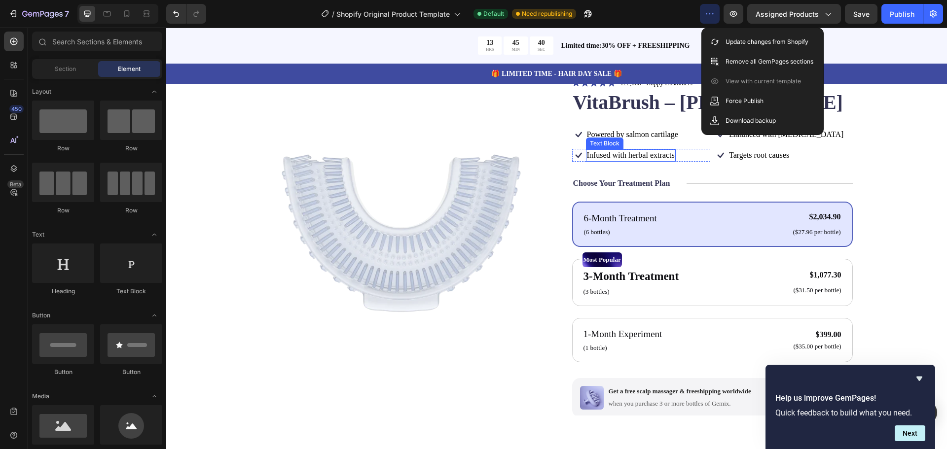
click at [627, 158] on p "Infused with herbal extracts" at bounding box center [631, 155] width 88 height 10
click at [764, 45] on p "Update changes from Shopify" at bounding box center [766, 42] width 83 height 10
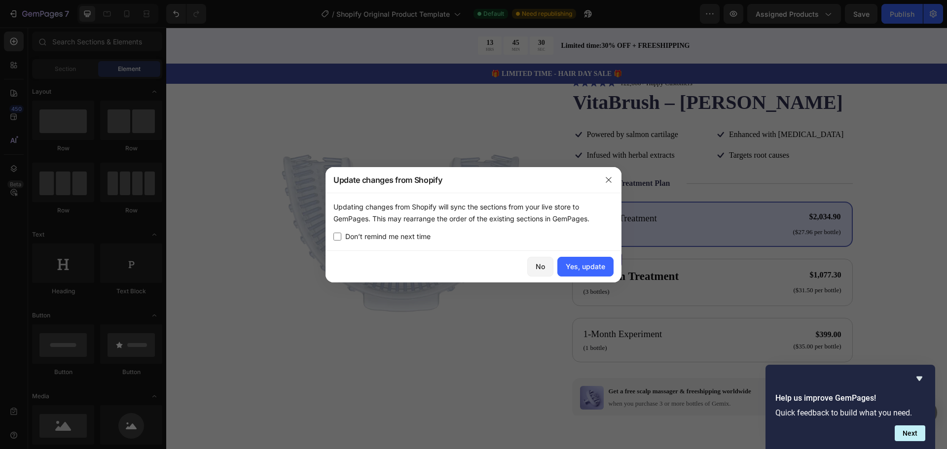
drag, startPoint x: 334, startPoint y: 205, endPoint x: 597, endPoint y: 222, distance: 263.9
click at [597, 222] on div "Updating changes from Shopify will sync the sections from your live store to Ge…" at bounding box center [473, 213] width 280 height 24
click at [607, 181] on icon "button" at bounding box center [608, 179] width 5 height 5
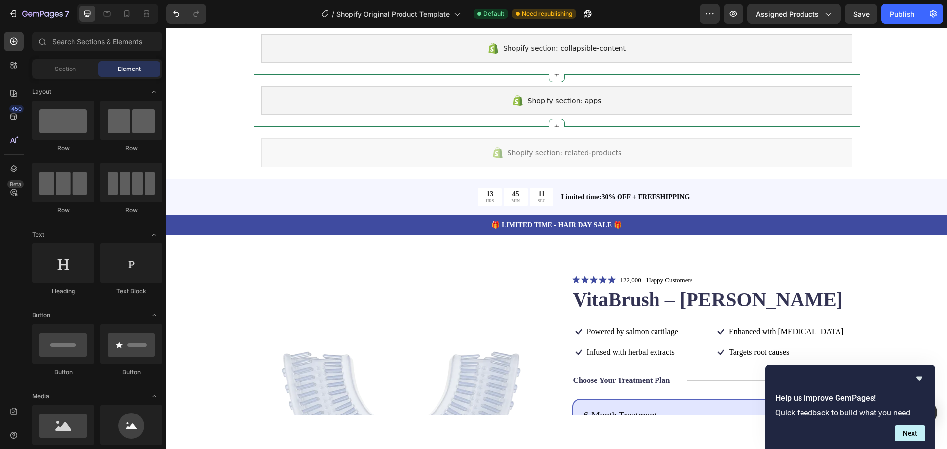
scroll to position [342, 0]
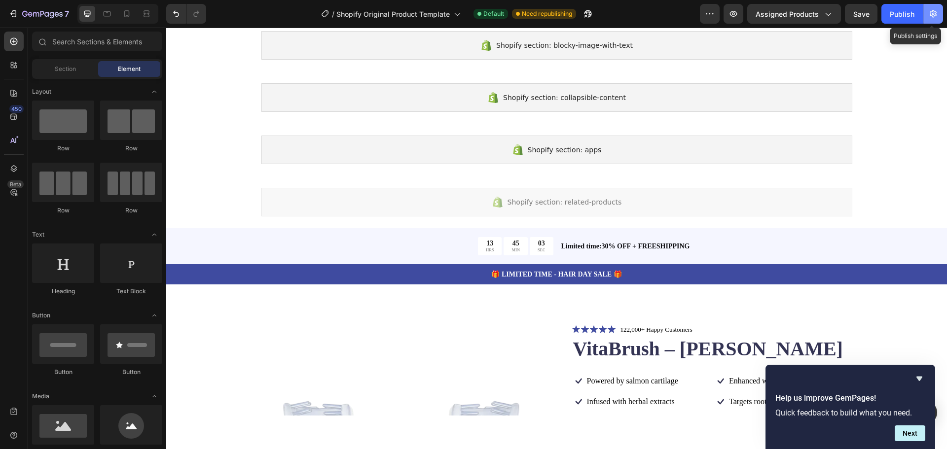
click at [939, 14] on button "button" at bounding box center [933, 14] width 20 height 20
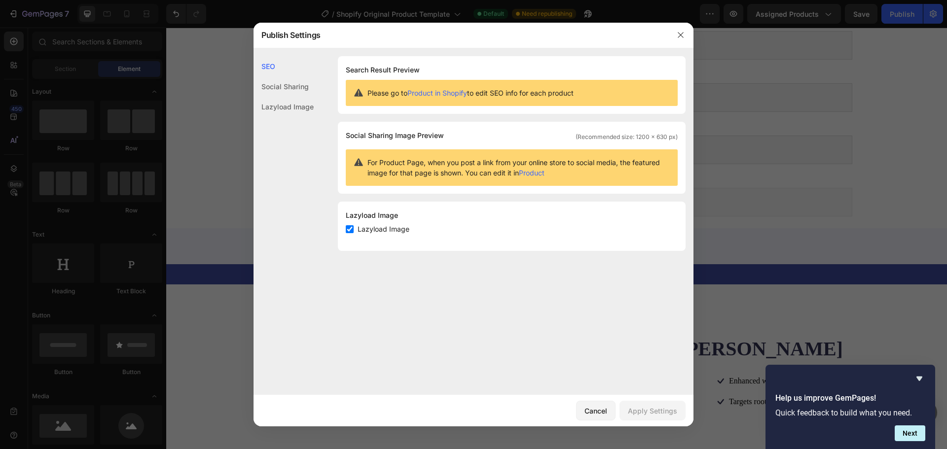
drag, startPoint x: 503, startPoint y: 94, endPoint x: 580, endPoint y: 93, distance: 77.4
click at [580, 93] on div "Please go to Product in Shopify to edit SEO info for each product" at bounding box center [512, 93] width 332 height 26
drag, startPoint x: 372, startPoint y: 162, endPoint x: 442, endPoint y: 156, distance: 69.7
click at [442, 156] on div "For Product Page, when you post a link from your online store to social media, …" at bounding box center [512, 167] width 332 height 36
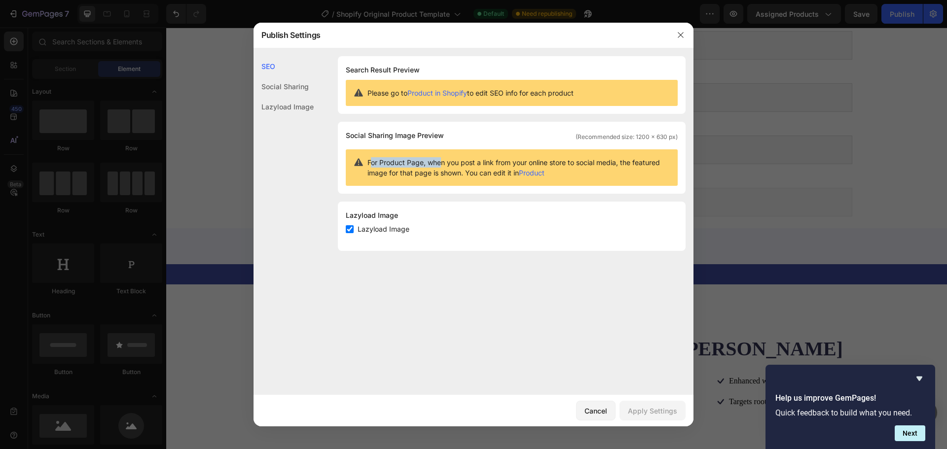
click at [442, 156] on div "For Product Page, when you post a link from your online store to social media, …" at bounding box center [512, 167] width 332 height 36
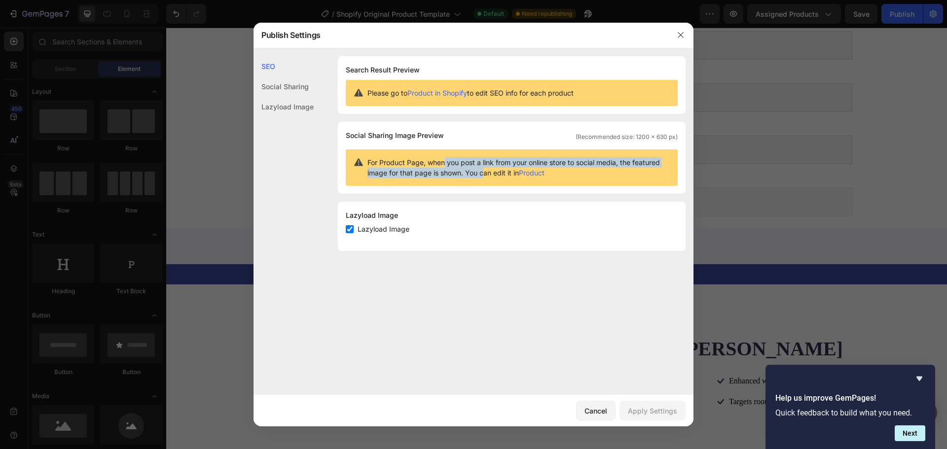
drag, startPoint x: 445, startPoint y: 162, endPoint x: 482, endPoint y: 172, distance: 38.3
click at [482, 172] on span "For Product Page, when you post a link from your online store to social media, …" at bounding box center [518, 167] width 302 height 21
click at [481, 173] on span "For Product Page, when you post a link from your online store to social media, …" at bounding box center [518, 167] width 302 height 21
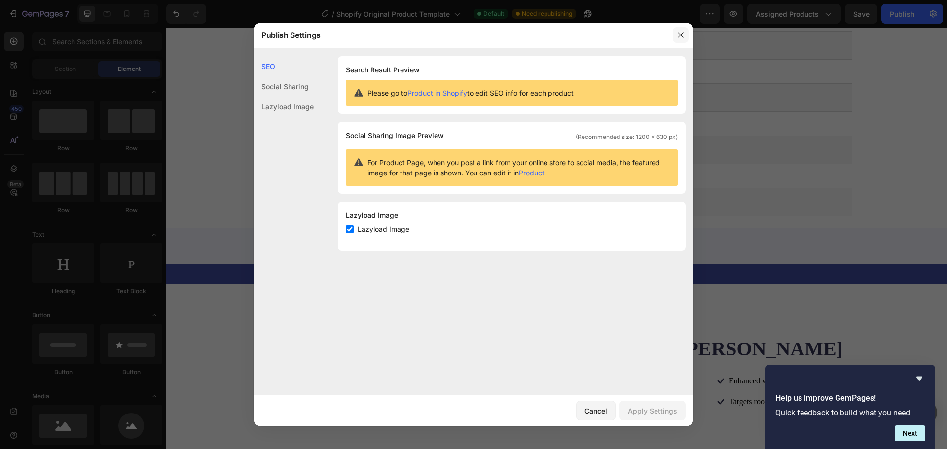
drag, startPoint x: 683, startPoint y: 37, endPoint x: 512, endPoint y: 15, distance: 172.6
click at [683, 37] on icon "button" at bounding box center [680, 34] width 5 height 5
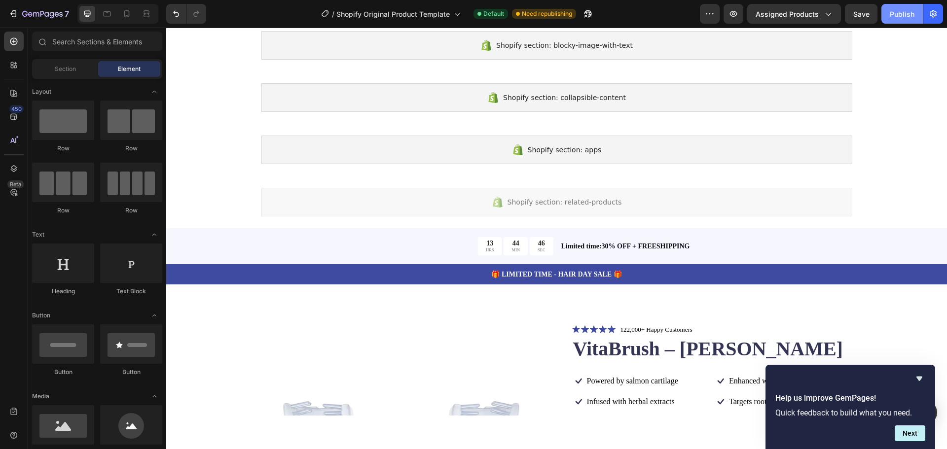
click at [904, 16] on div "Publish" at bounding box center [902, 14] width 25 height 10
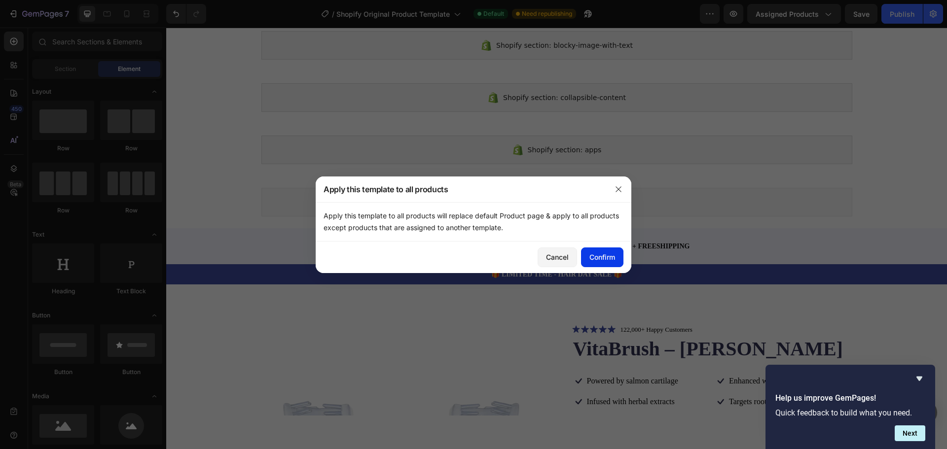
click at [606, 260] on div "Confirm" at bounding box center [602, 257] width 26 height 10
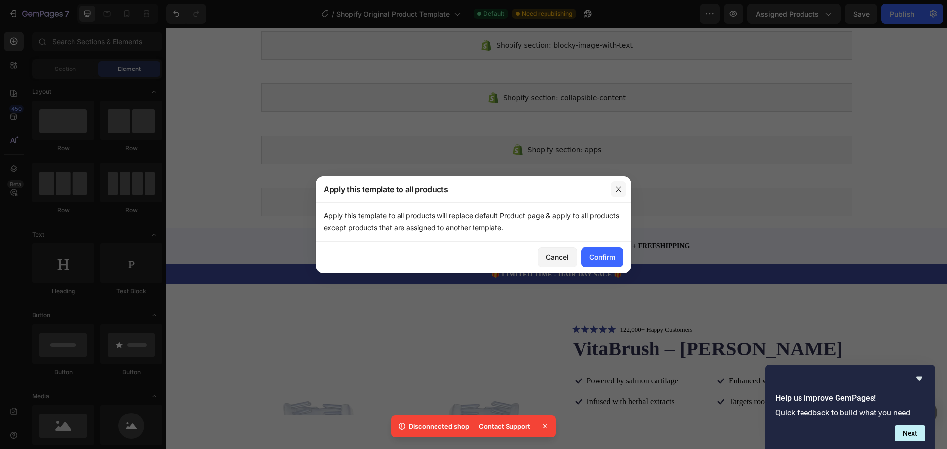
click at [622, 189] on button "button" at bounding box center [618, 189] width 16 height 16
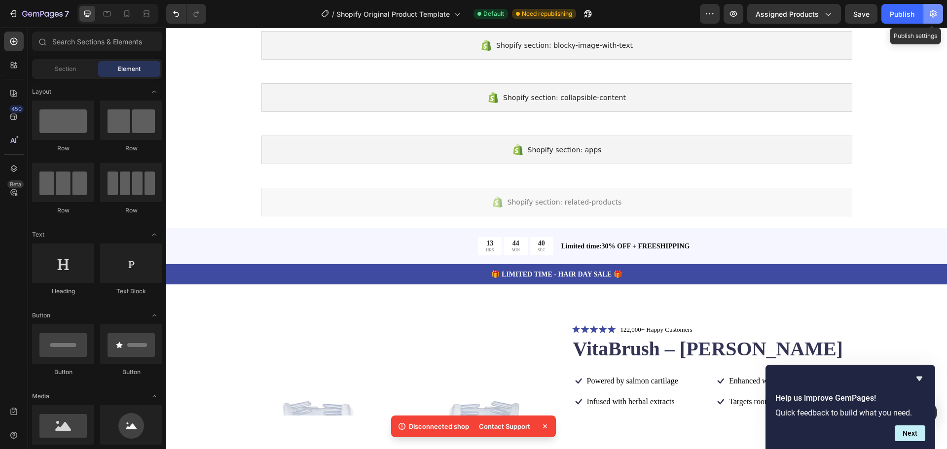
click at [936, 11] on icon "button" at bounding box center [933, 14] width 10 height 10
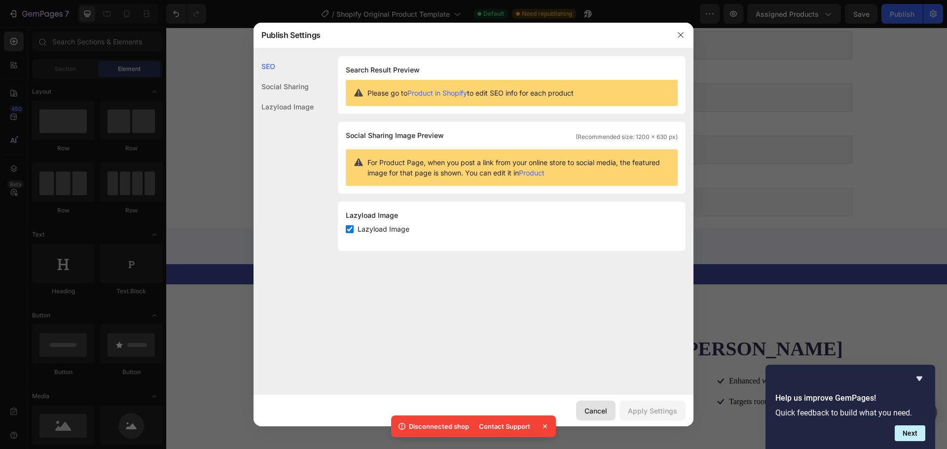
drag, startPoint x: 600, startPoint y: 413, endPoint x: 151, endPoint y: 83, distance: 556.9
click at [600, 413] on div "Cancel" at bounding box center [595, 411] width 23 height 10
